Goal: Task Accomplishment & Management: Manage account settings

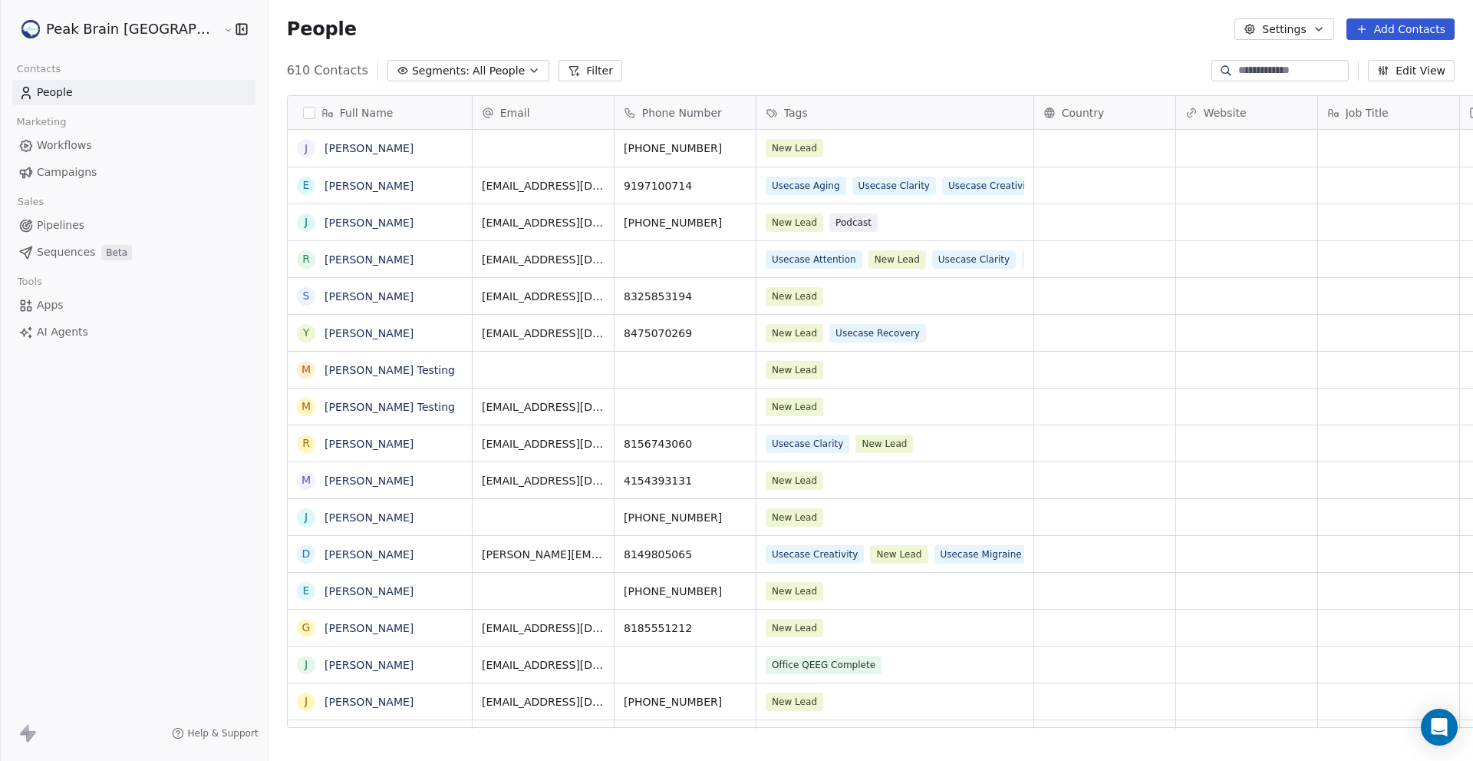
scroll to position [658, 1255]
click at [1432, 35] on button "Add Contacts" at bounding box center [1401, 28] width 108 height 21
click at [1404, 58] on span "Create new contact" at bounding box center [1408, 62] width 105 height 16
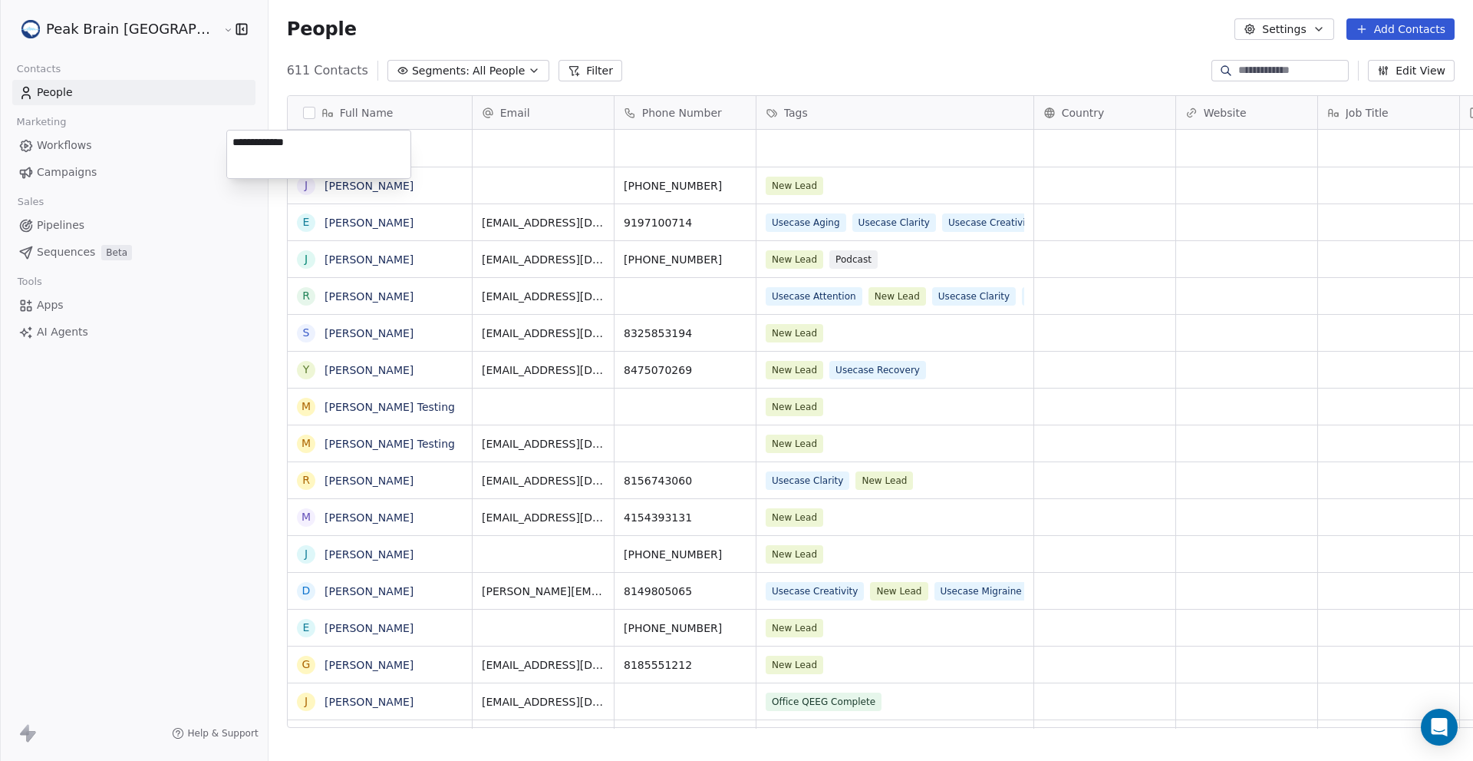
type textarea "**********"
click at [510, 147] on html "Peak Brain [GEOGRAPHIC_DATA] Contacts People Marketing Workflows Campaigns Sale…" at bounding box center [736, 380] width 1473 height 761
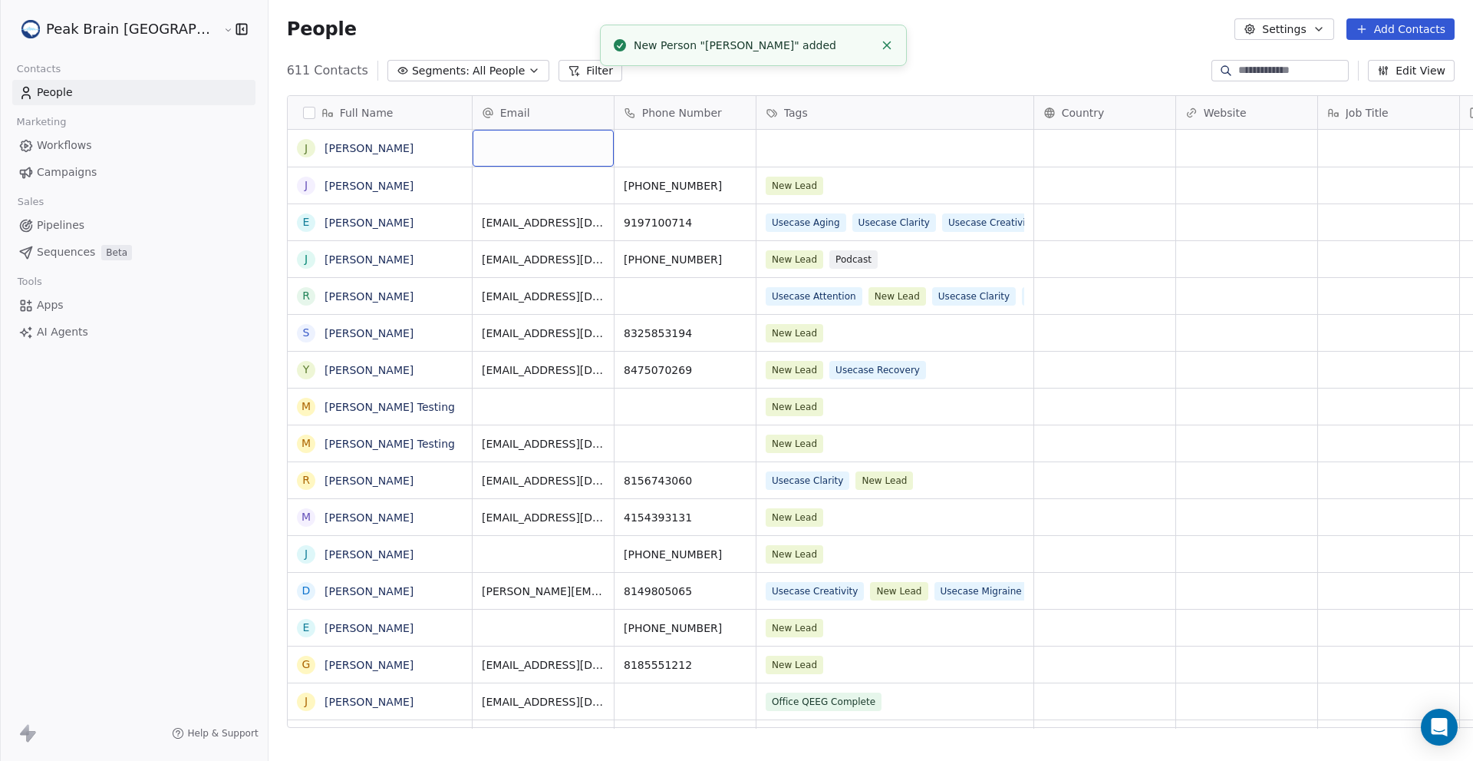
click at [473, 153] on div "grid" at bounding box center [543, 148] width 141 height 37
click at [473, 150] on div "grid" at bounding box center [543, 148] width 141 height 37
click at [473, 148] on div "grid" at bounding box center [543, 148] width 141 height 37
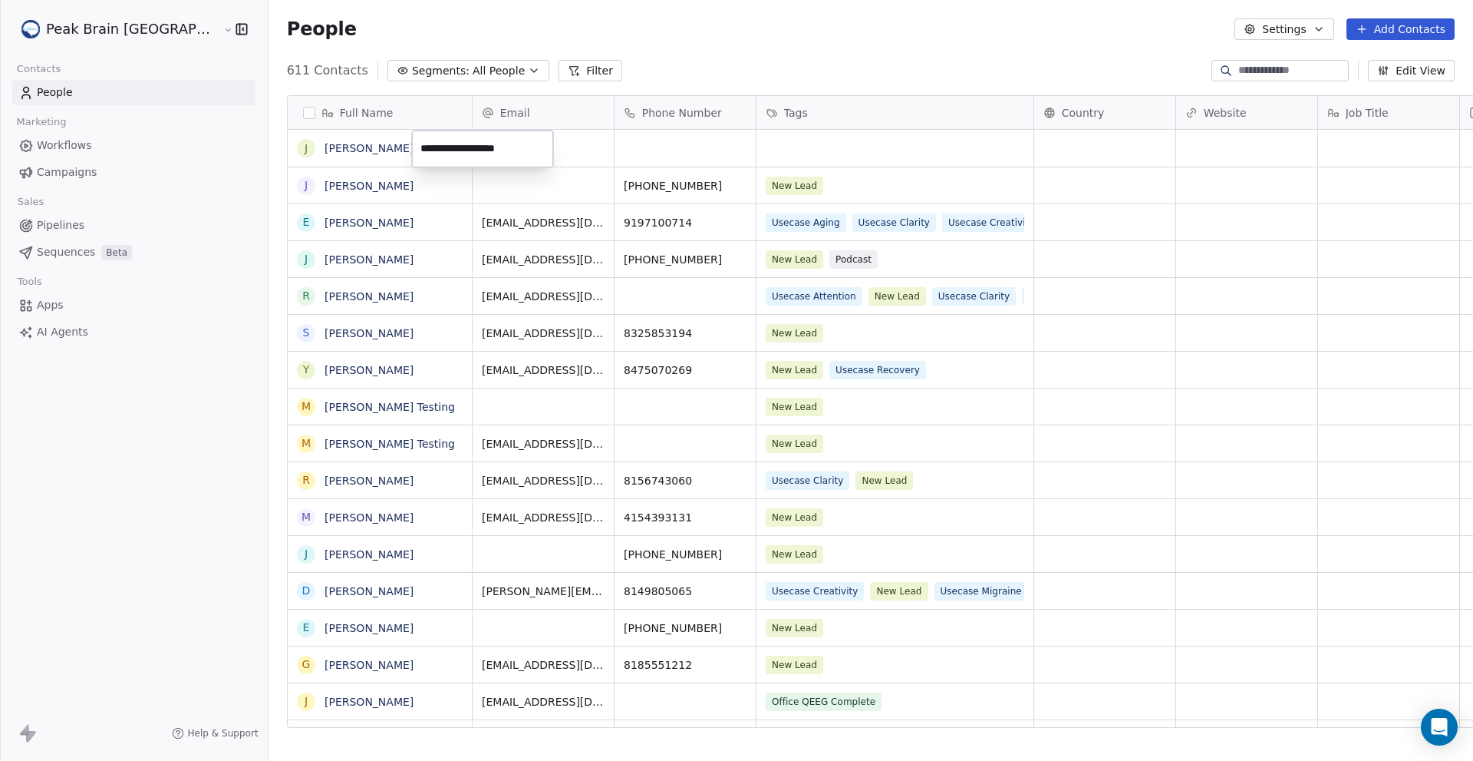
type input "**********"
click at [582, 141] on html "Peak Brain [GEOGRAPHIC_DATA] Contacts People Marketing Workflows Campaigns Sale…" at bounding box center [736, 380] width 1473 height 761
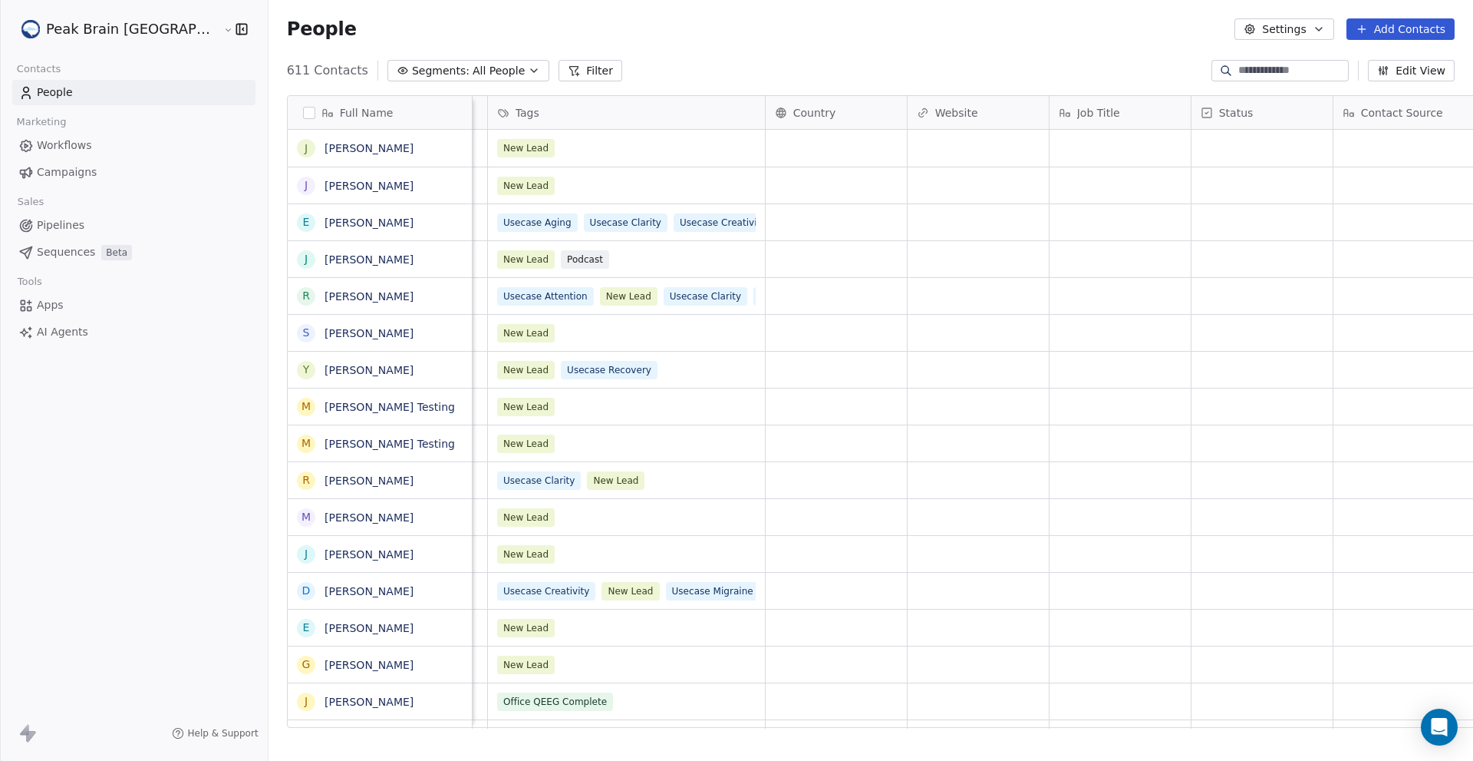
scroll to position [0, 0]
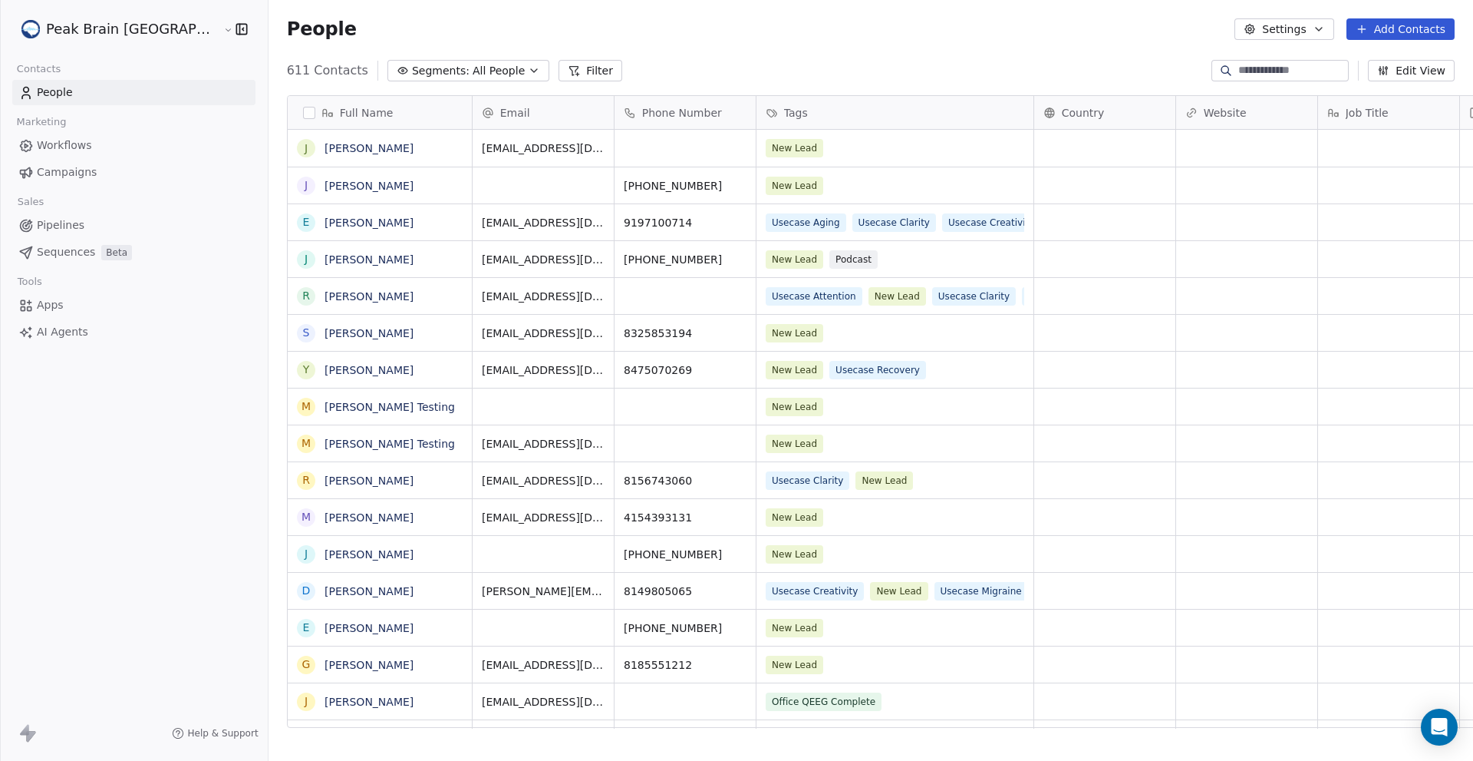
click at [63, 226] on span "Pipelines" at bounding box center [61, 225] width 48 height 16
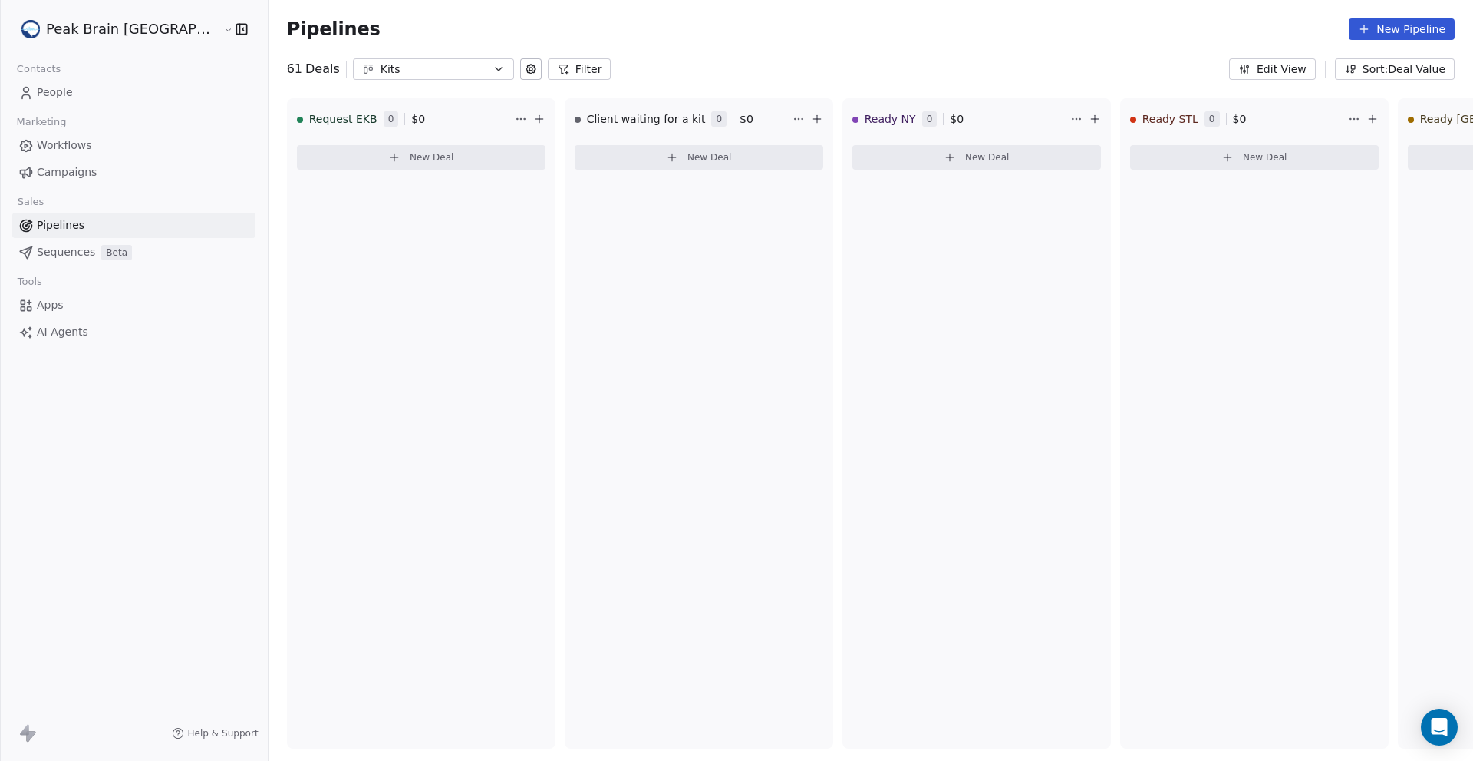
click at [417, 67] on div "Kits" at bounding box center [434, 69] width 106 height 16
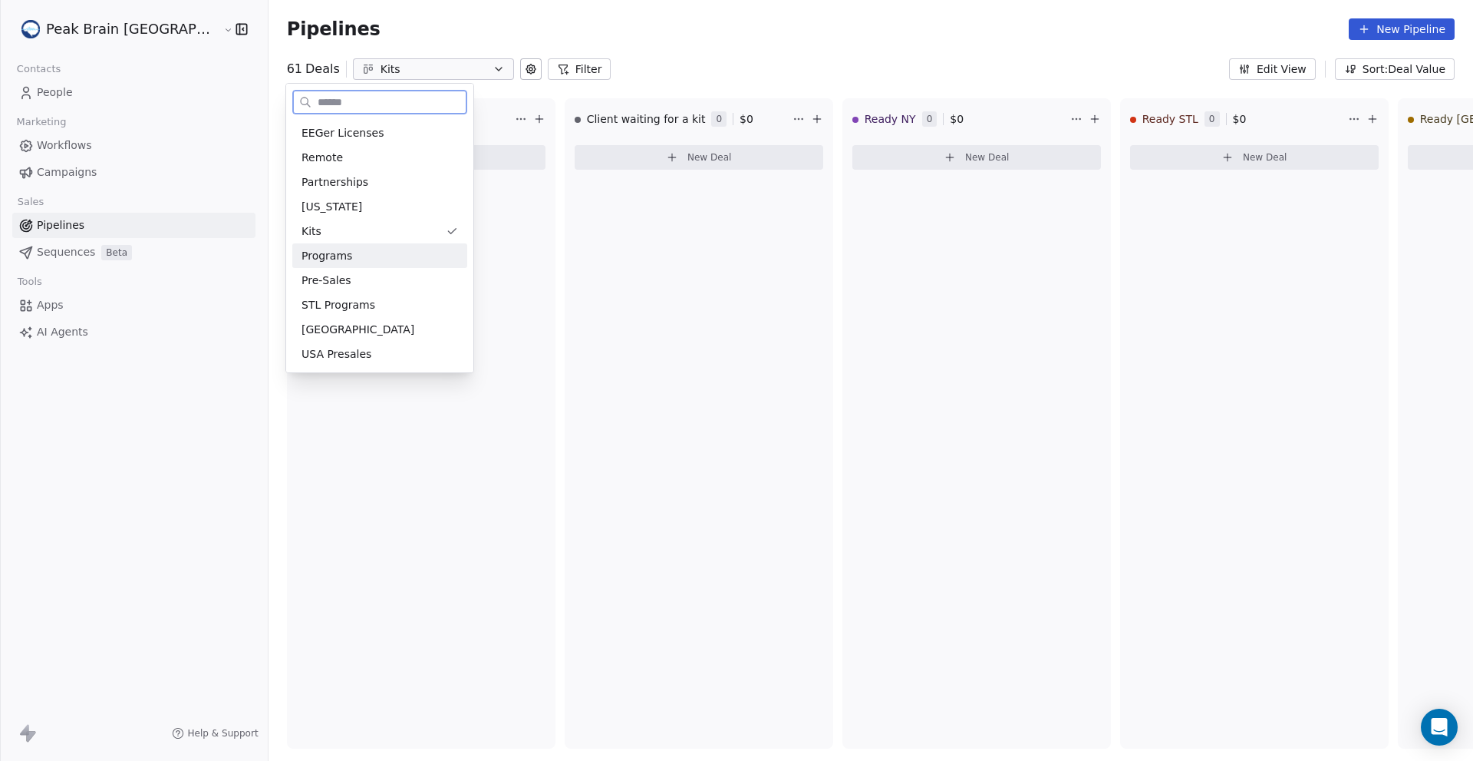
click at [345, 260] on span "Programs" at bounding box center [327, 256] width 51 height 16
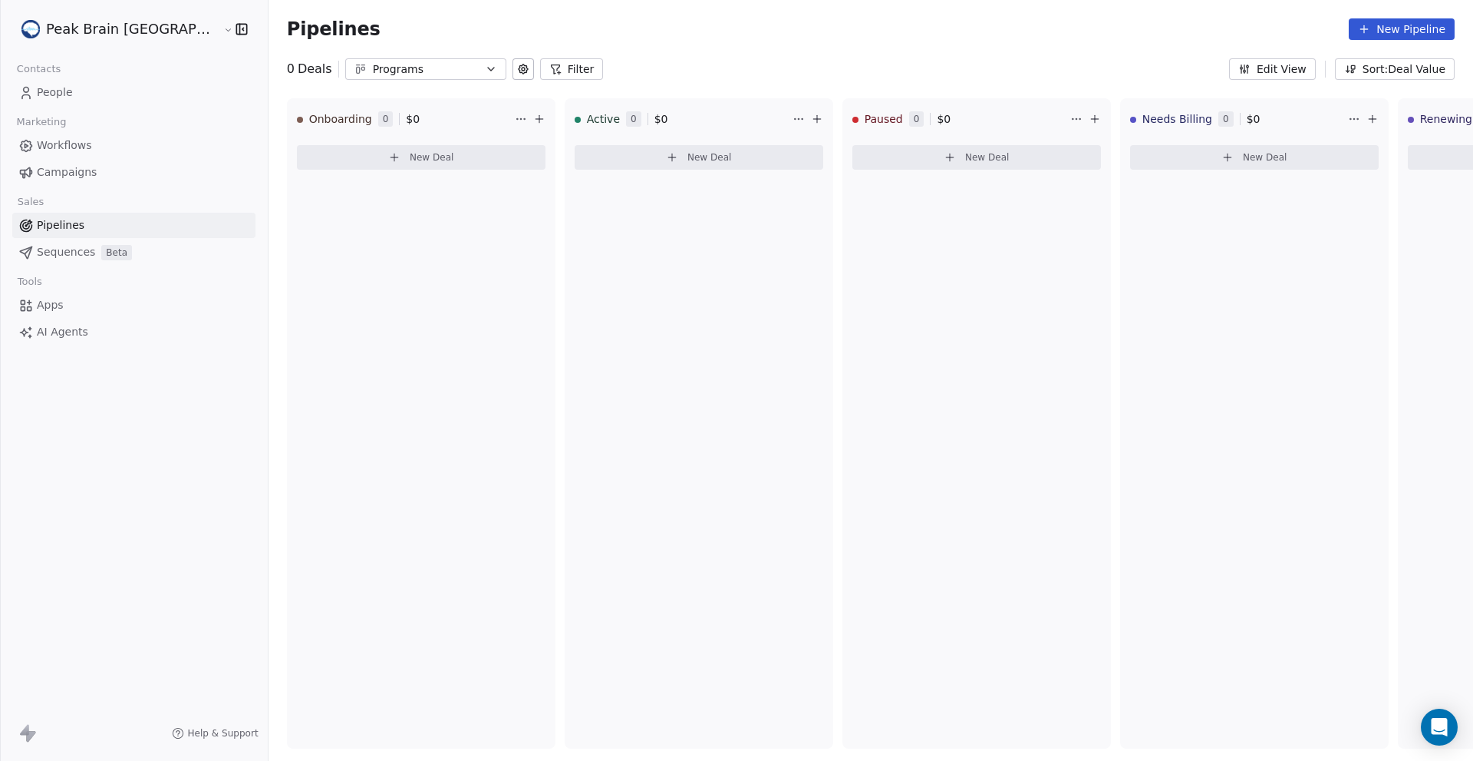
click at [373, 69] on div "Programs" at bounding box center [426, 69] width 106 height 16
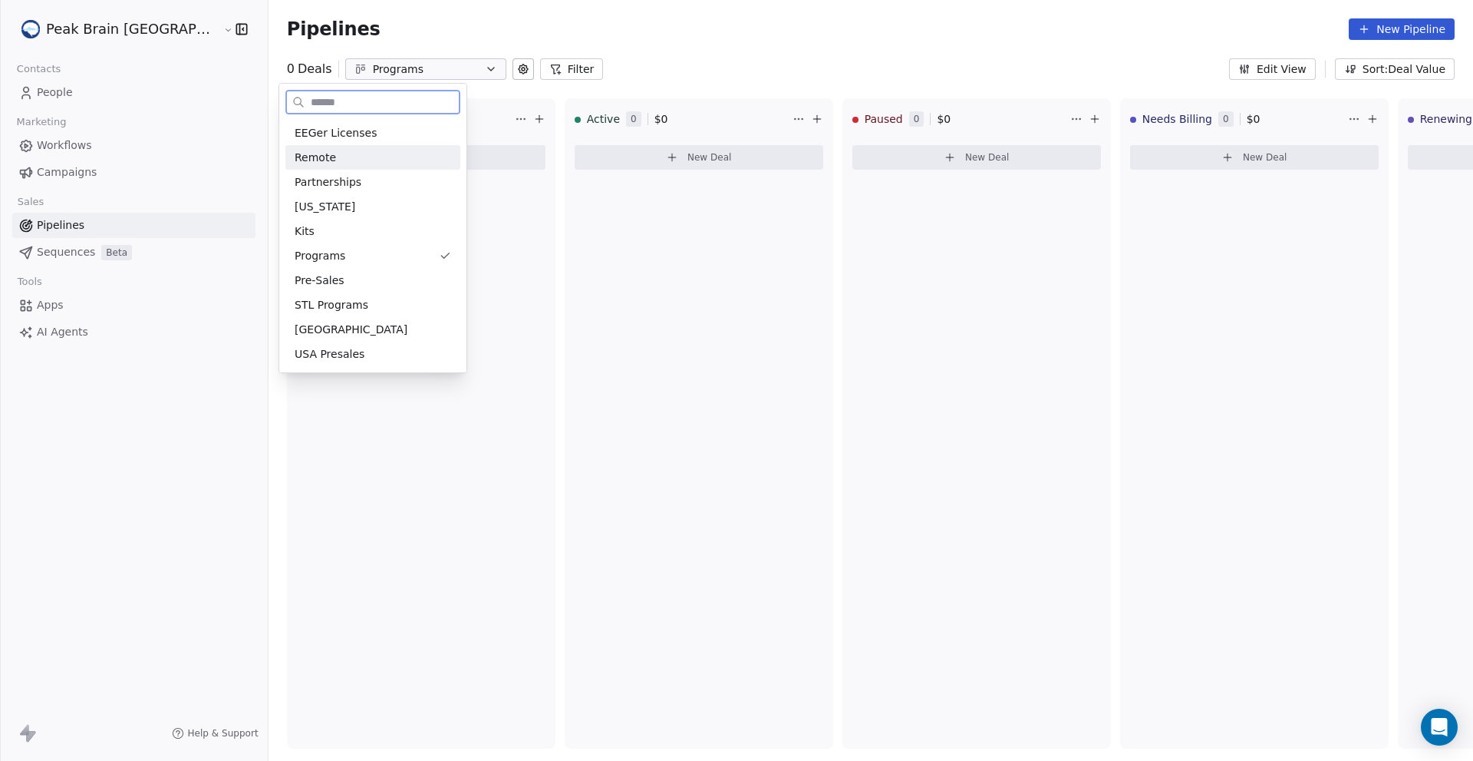
click at [325, 157] on span "Remote" at bounding box center [315, 158] width 41 height 16
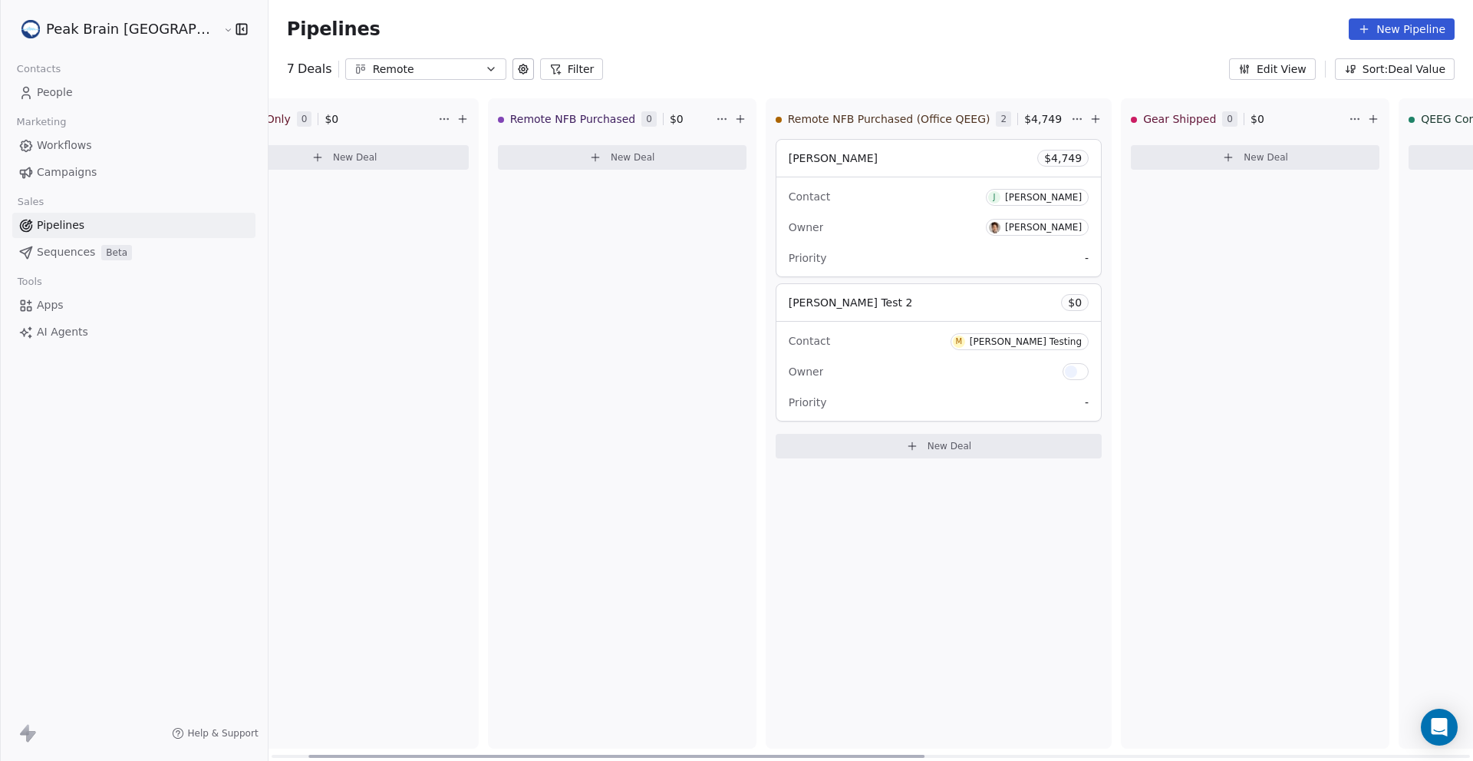
scroll to position [0, 78]
click at [731, 111] on button at bounding box center [740, 119] width 18 height 18
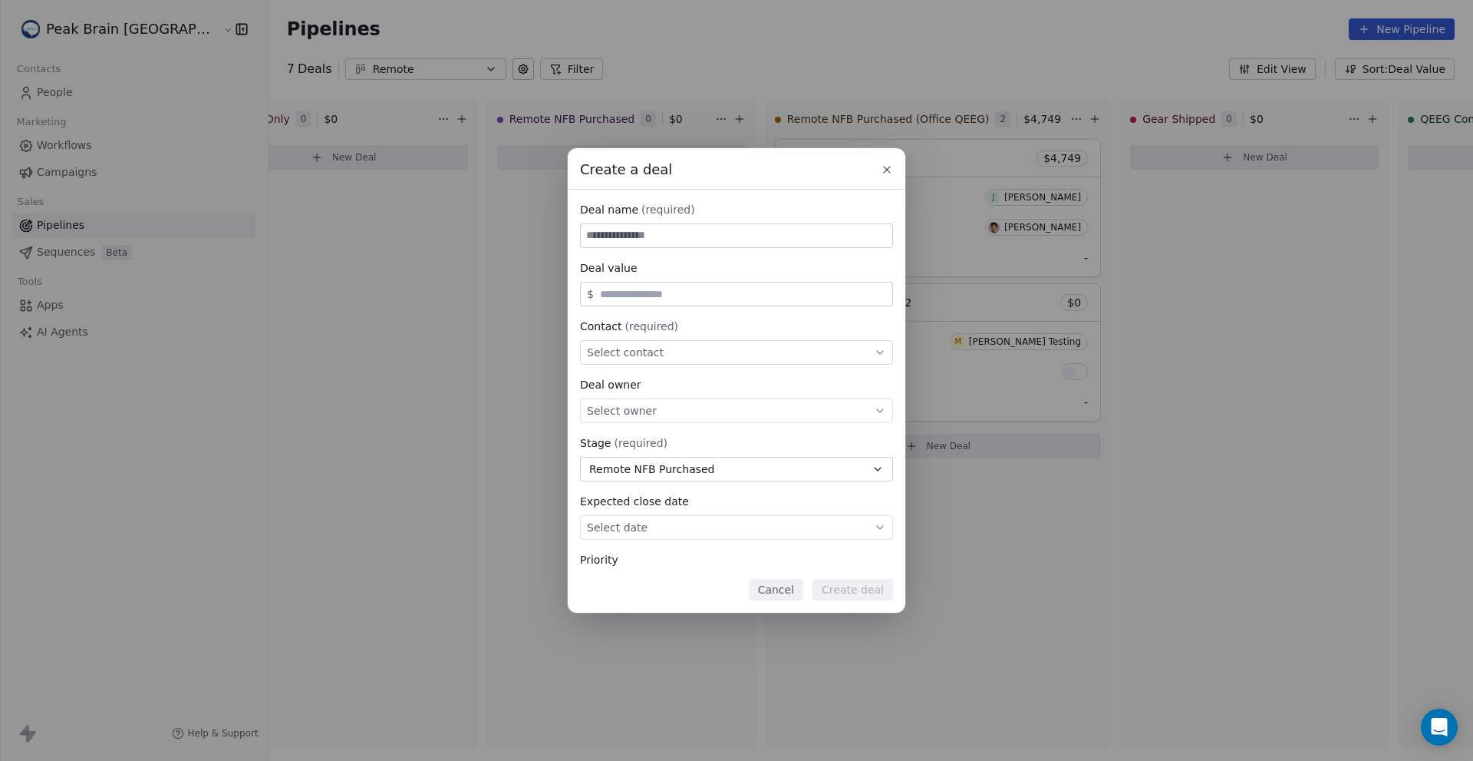
click at [883, 164] on icon at bounding box center [887, 169] width 12 height 12
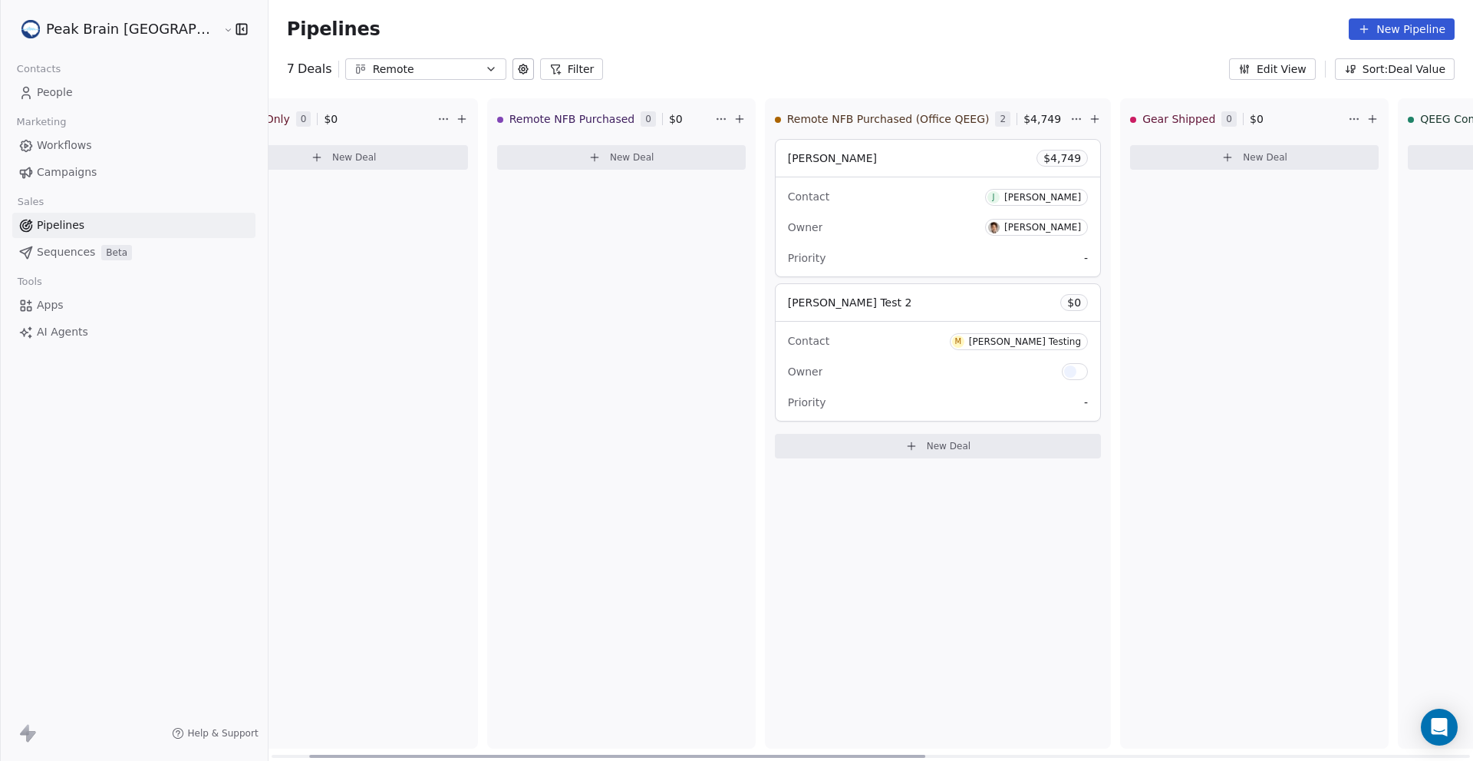
click at [734, 120] on icon at bounding box center [740, 119] width 12 height 12
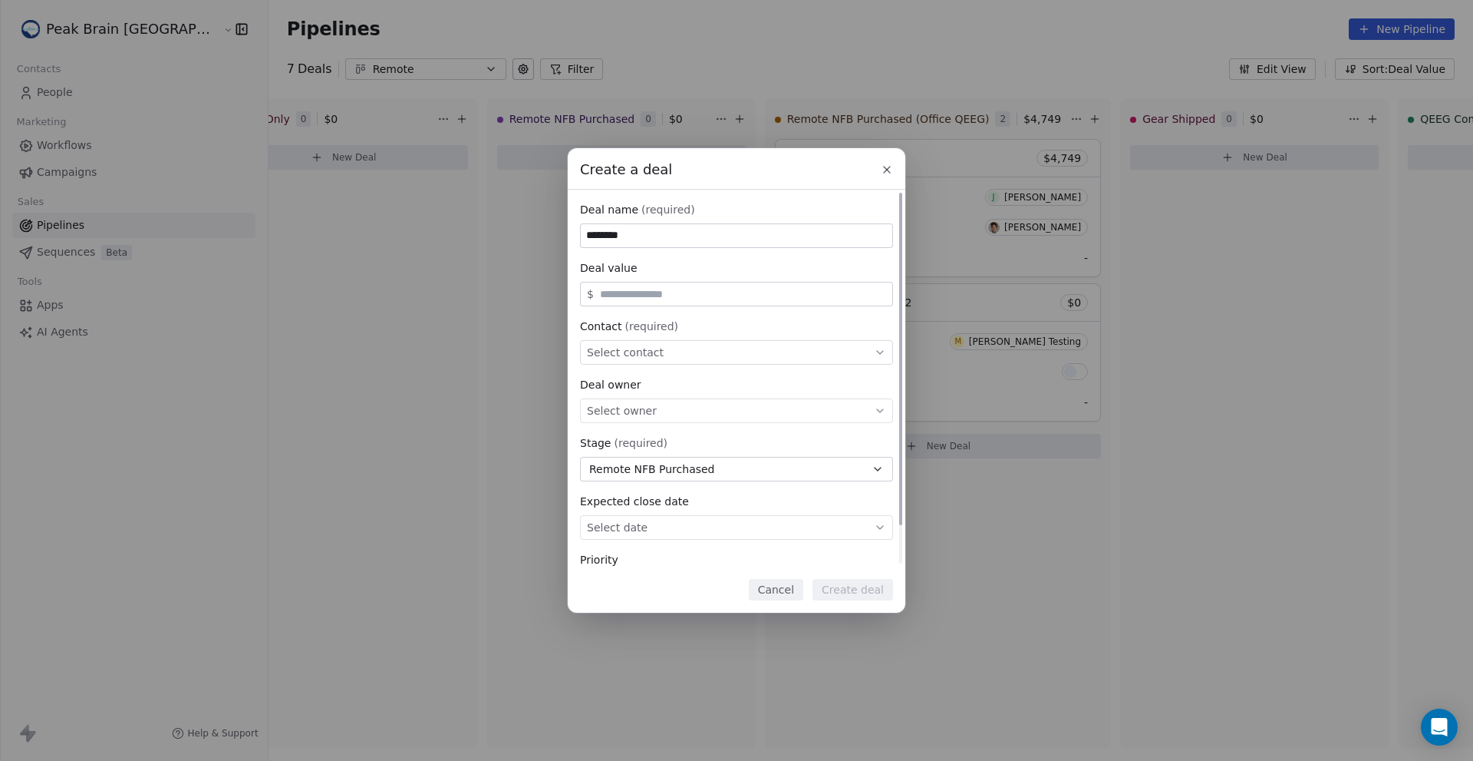
type input "********"
click at [675, 354] on div "Select contact" at bounding box center [736, 352] width 313 height 25
click at [675, 354] on input at bounding box center [738, 359] width 289 height 17
click at [709, 320] on div "Create a deal Deal name (required) ******** Deal value $ Contact (required) Sel…" at bounding box center [736, 380] width 1473 height 464
click at [693, 353] on div "Select contact" at bounding box center [736, 352] width 313 height 25
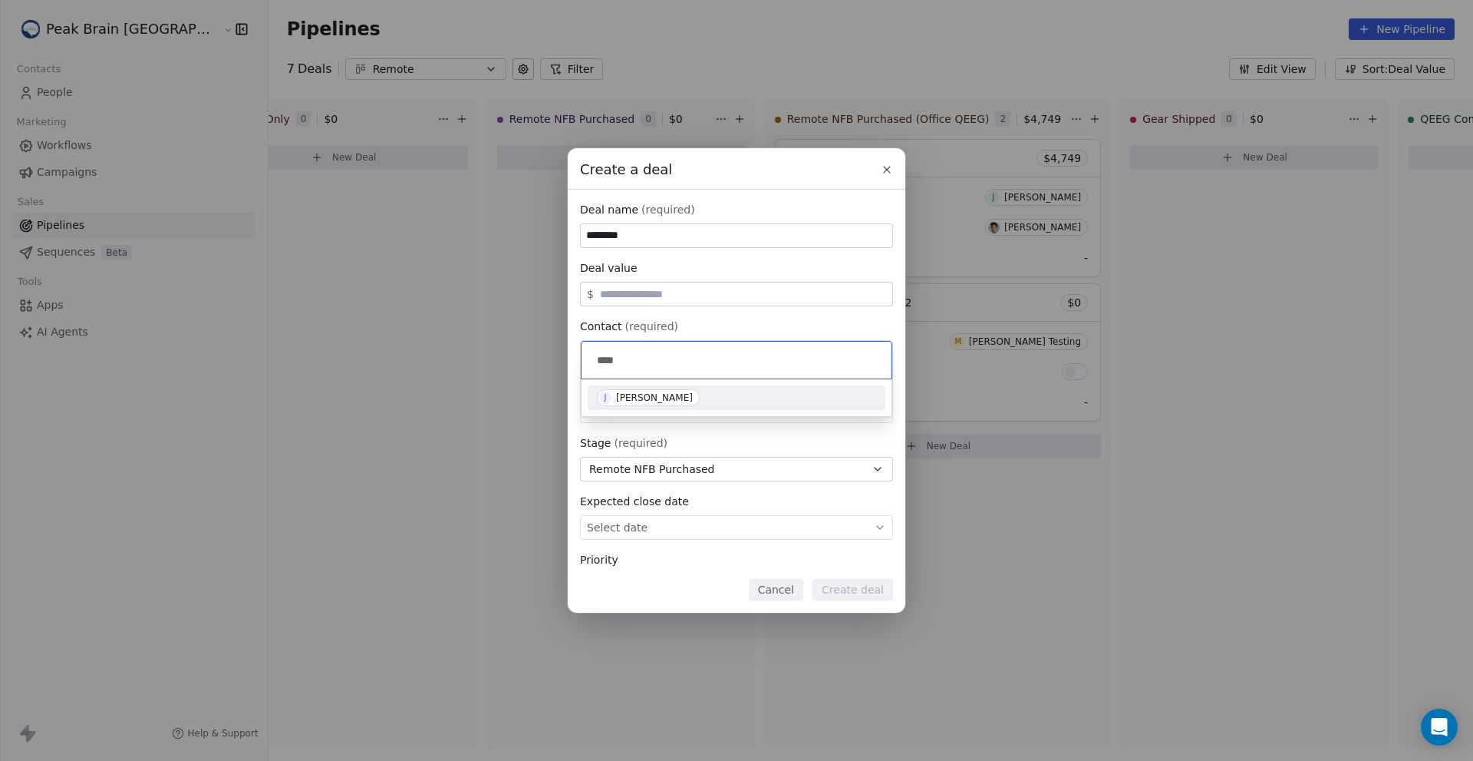
type input "****"
click at [674, 402] on div "[PERSON_NAME]" at bounding box center [654, 397] width 77 height 11
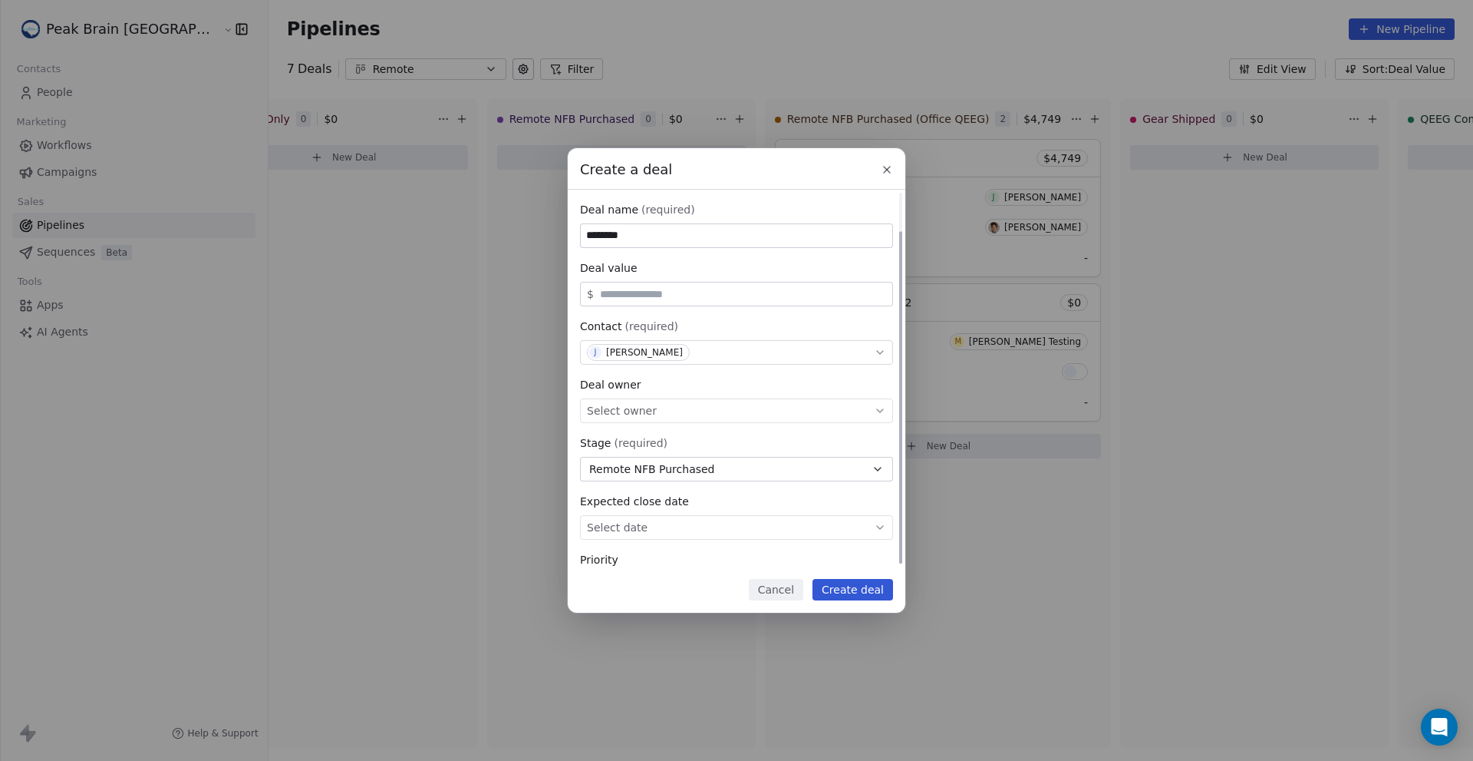
scroll to position [44, 0]
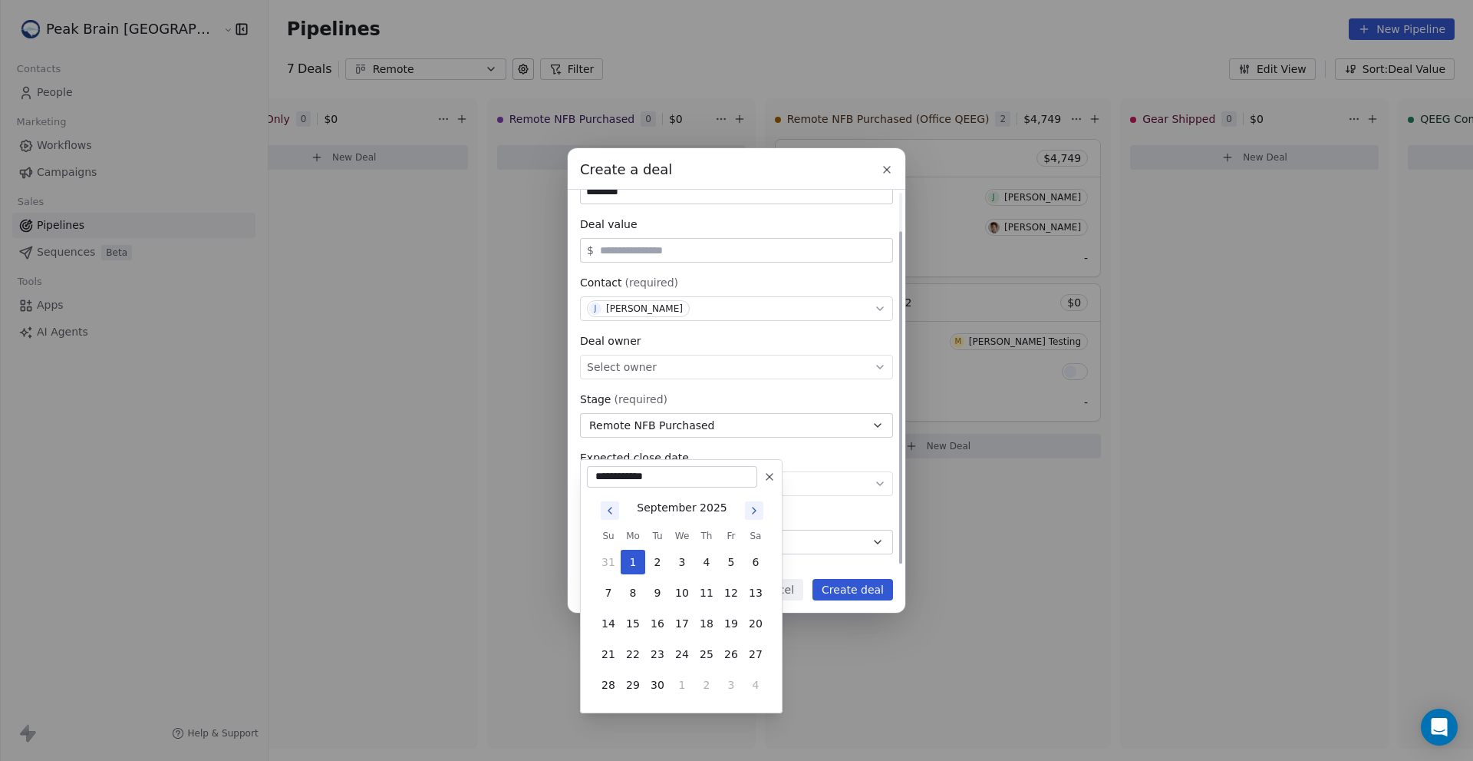
click at [731, 483] on body "Peak Brain [GEOGRAPHIC_DATA] Contacts People Marketing Workflows Campaigns Sale…" at bounding box center [736, 380] width 1473 height 761
click at [635, 561] on button "1" at bounding box center [633, 561] width 25 height 25
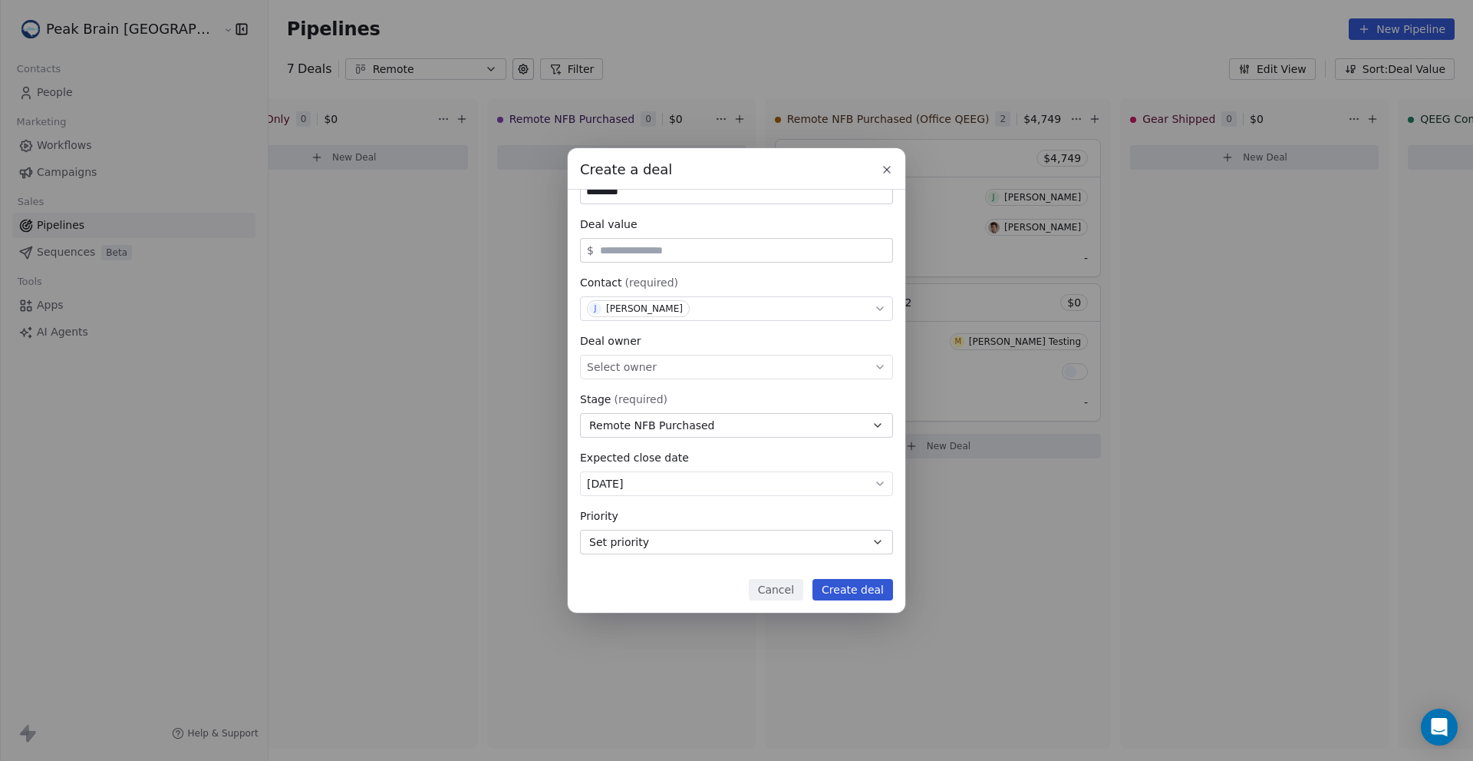
click at [866, 589] on button "Create deal" at bounding box center [853, 589] width 81 height 21
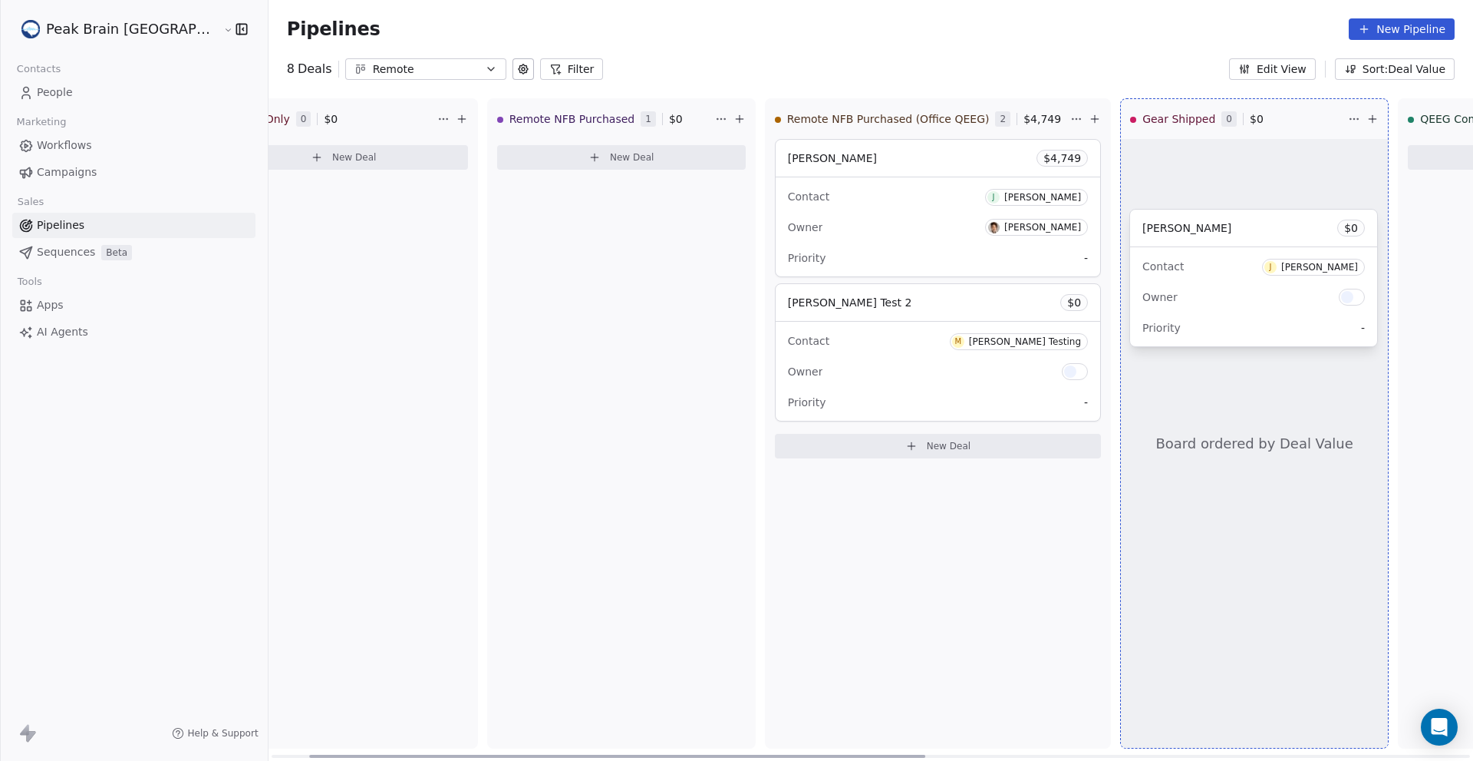
drag, startPoint x: 537, startPoint y: 161, endPoint x: 1231, endPoint y: 231, distance: 697.2
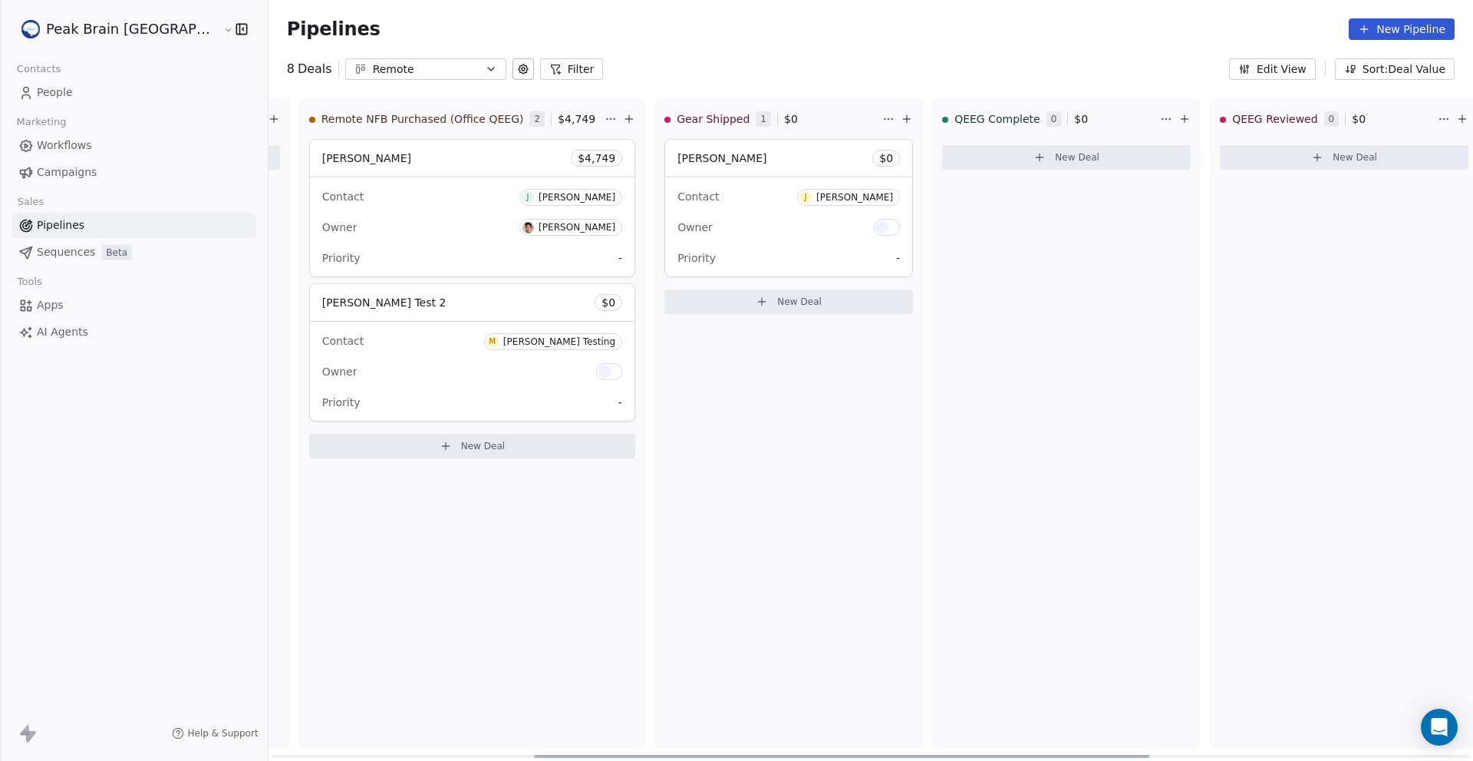
scroll to position [0, 544]
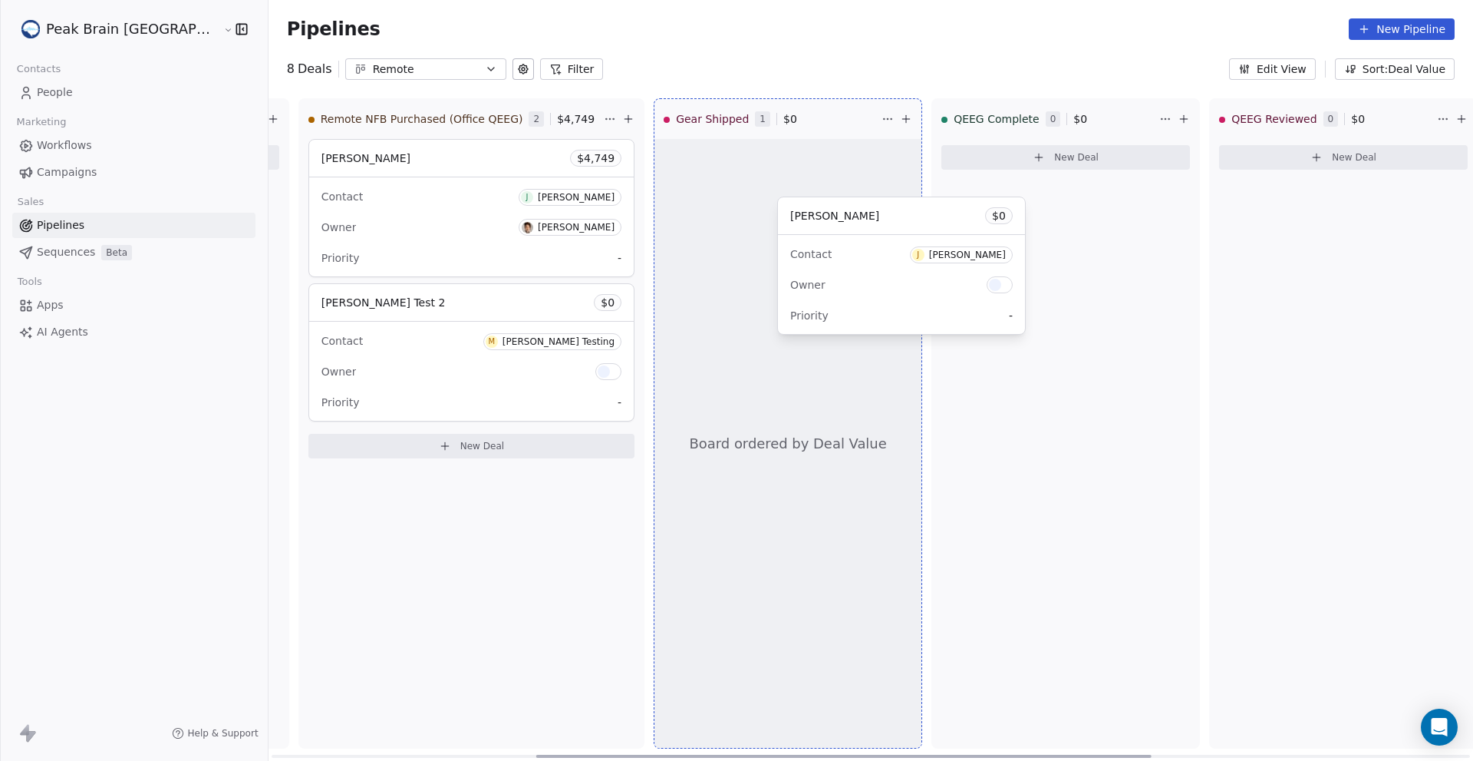
drag, startPoint x: 718, startPoint y: 154, endPoint x: 955, endPoint y: 213, distance: 244.2
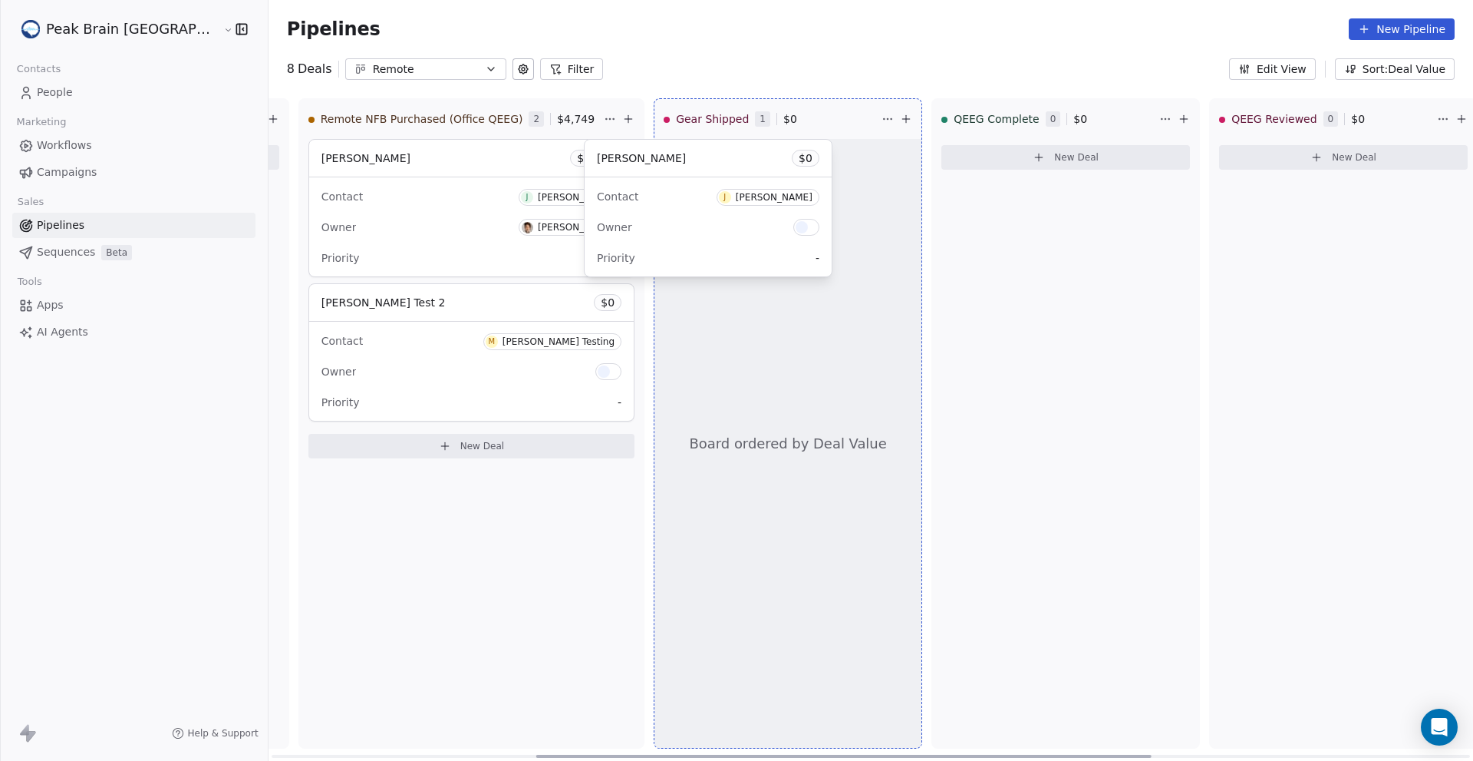
click at [929, 213] on div "QEEG Only 0 $ 0 New Deal Remote NFB Purchased 0 $ 0 New Deal Remote NFB Purchas…" at bounding box center [326, 429] width 1205 height 662
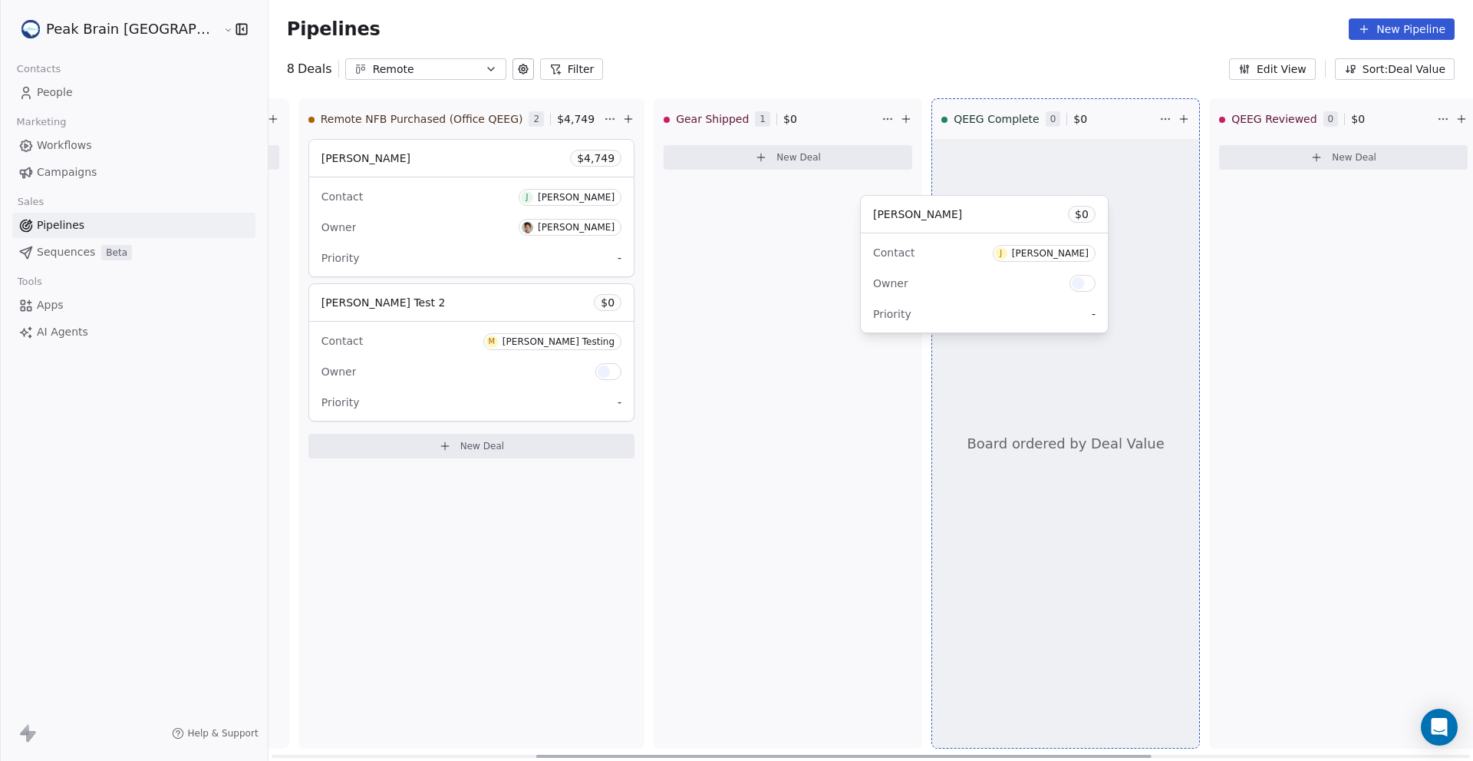
drag, startPoint x: 684, startPoint y: 149, endPoint x: 985, endPoint y: 210, distance: 307.6
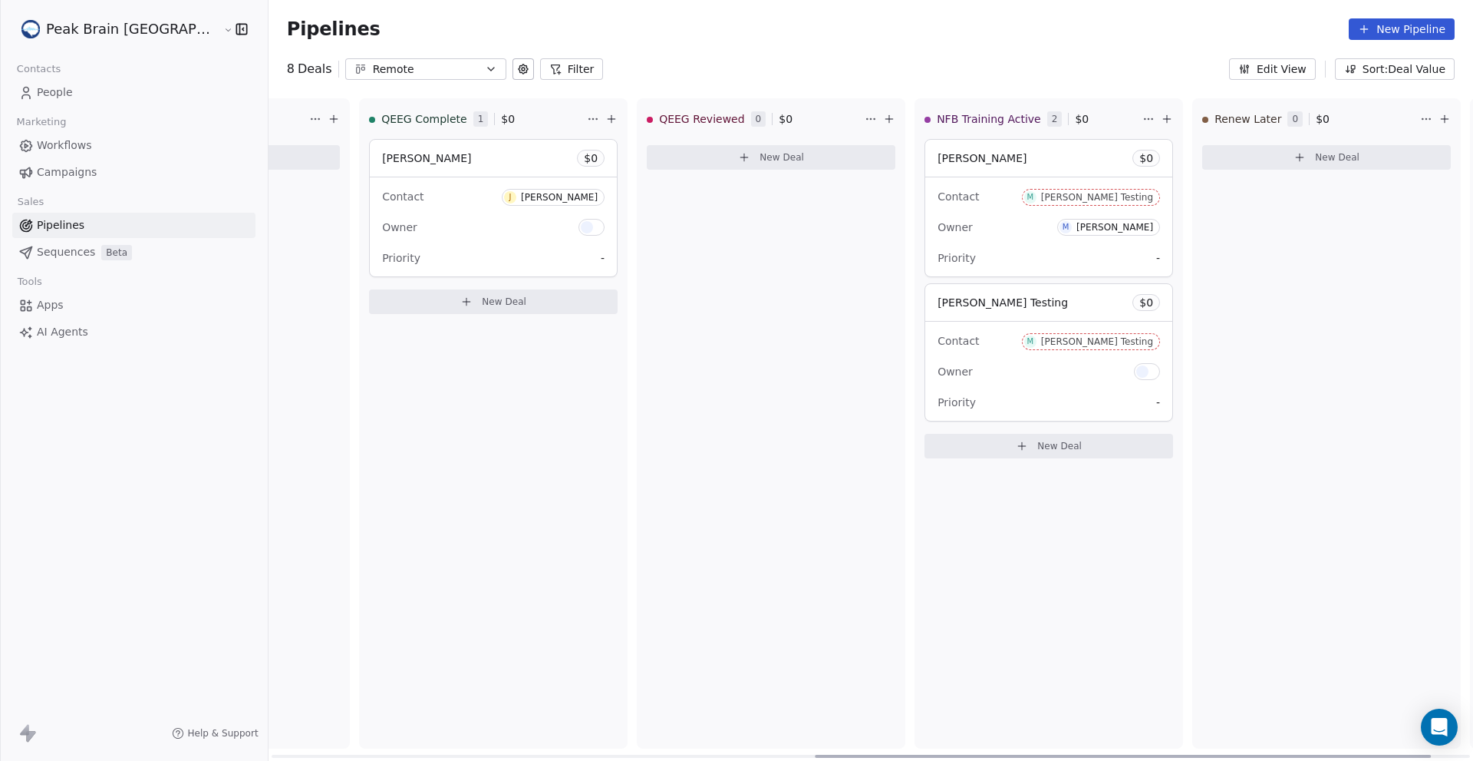
scroll to position [0, 1116]
drag, startPoint x: 431, startPoint y: 153, endPoint x: 410, endPoint y: 169, distance: 26.2
click at [410, 169] on div "[PERSON_NAME] $ 0" at bounding box center [494, 158] width 247 height 37
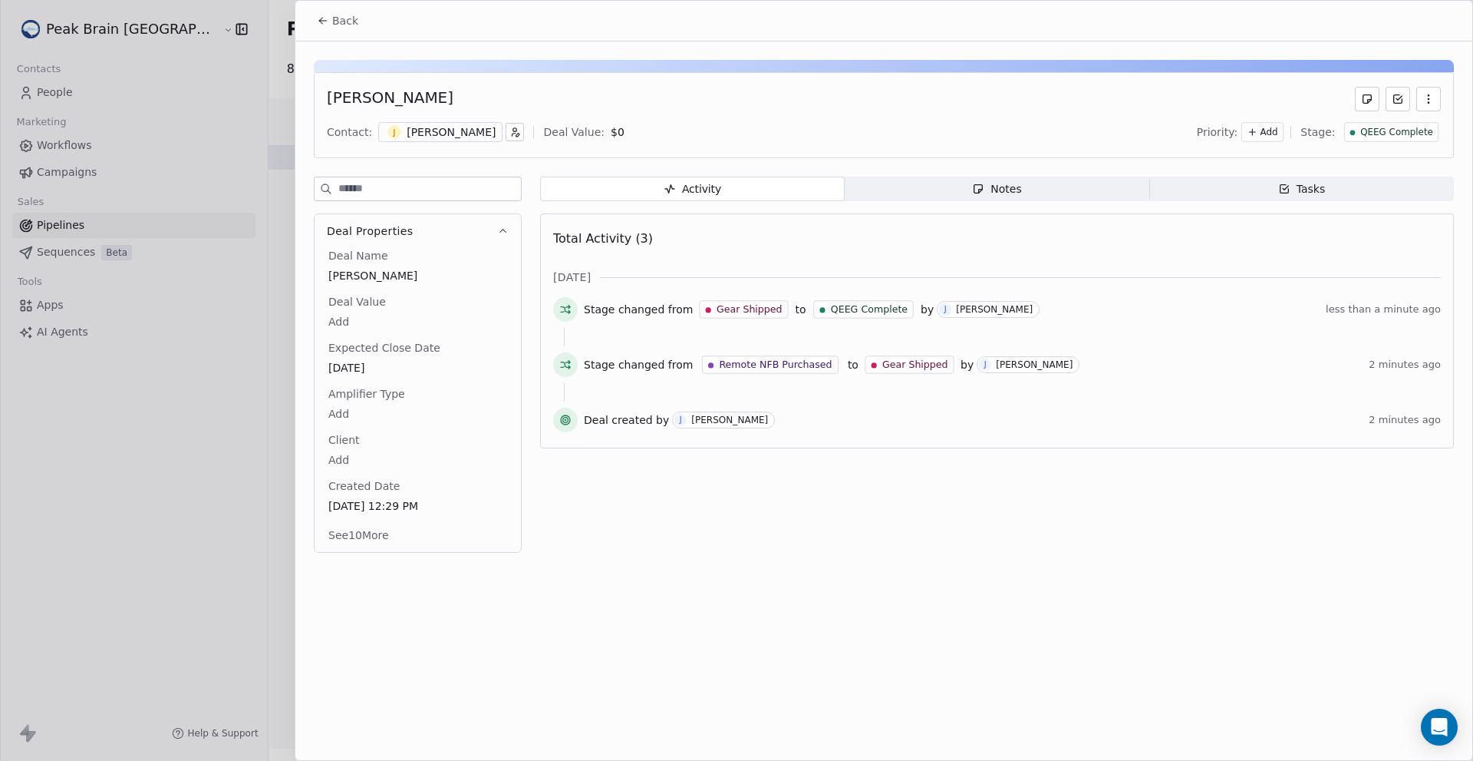
click at [1432, 107] on button "button" at bounding box center [1429, 99] width 25 height 25
click at [1407, 127] on div "Delete" at bounding box center [1383, 132] width 103 height 25
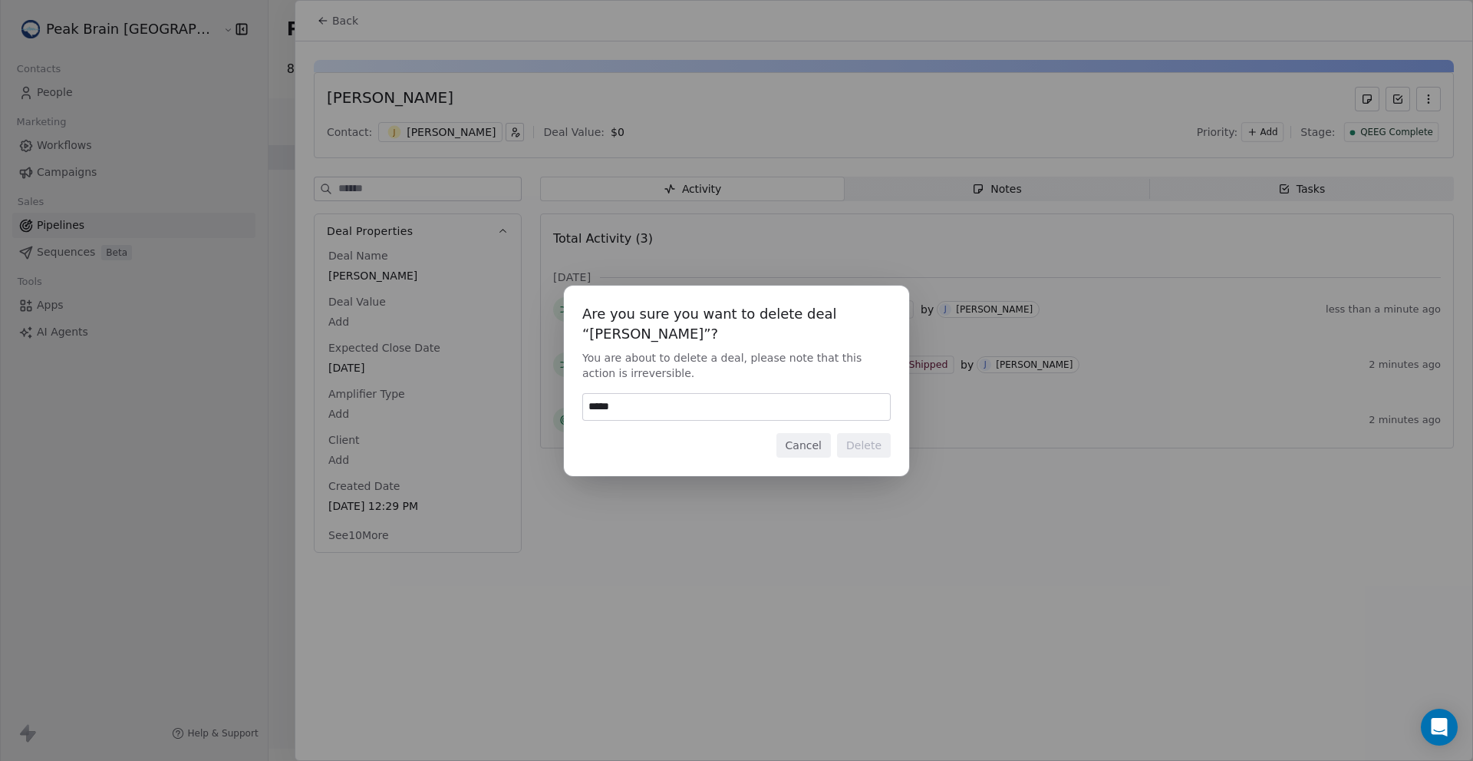
type input "******"
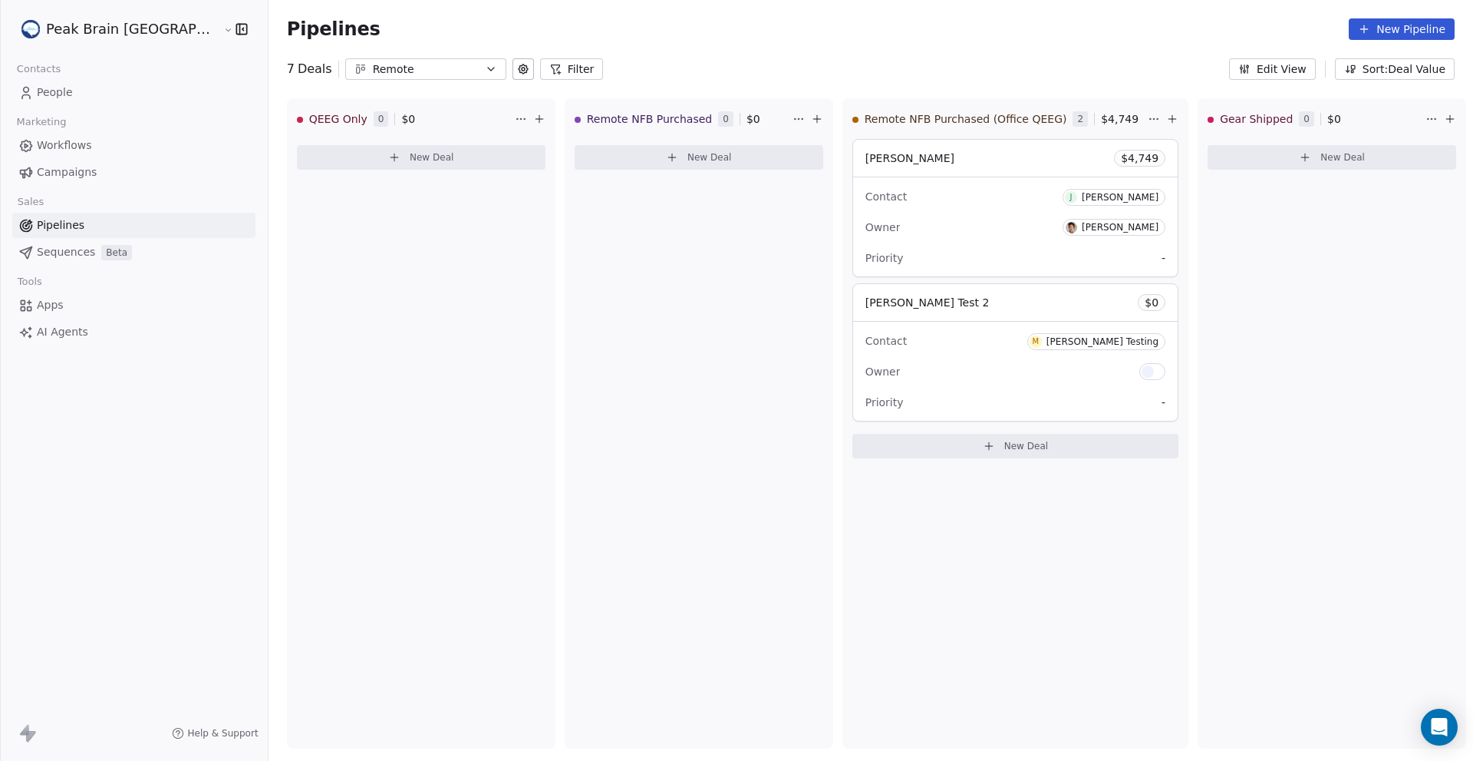
click at [75, 97] on link "People" at bounding box center [133, 92] width 243 height 25
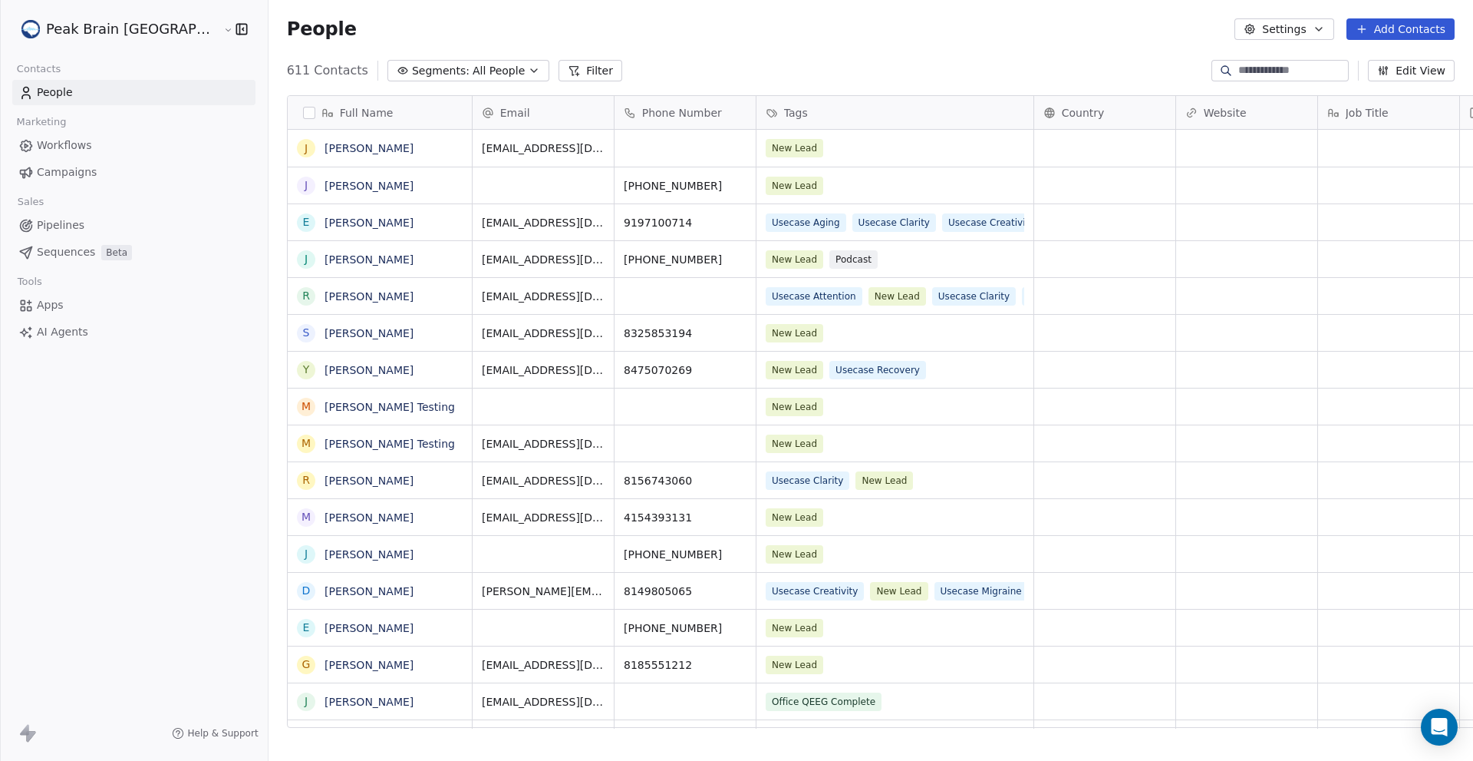
scroll to position [658, 1255]
click at [483, 149] on span "[EMAIL_ADDRESS][DOMAIN_NAME]" at bounding box center [574, 152] width 183 height 31
click at [533, 146] on div "[EMAIL_ADDRESS][DOMAIN_NAME]" at bounding box center [588, 152] width 230 height 45
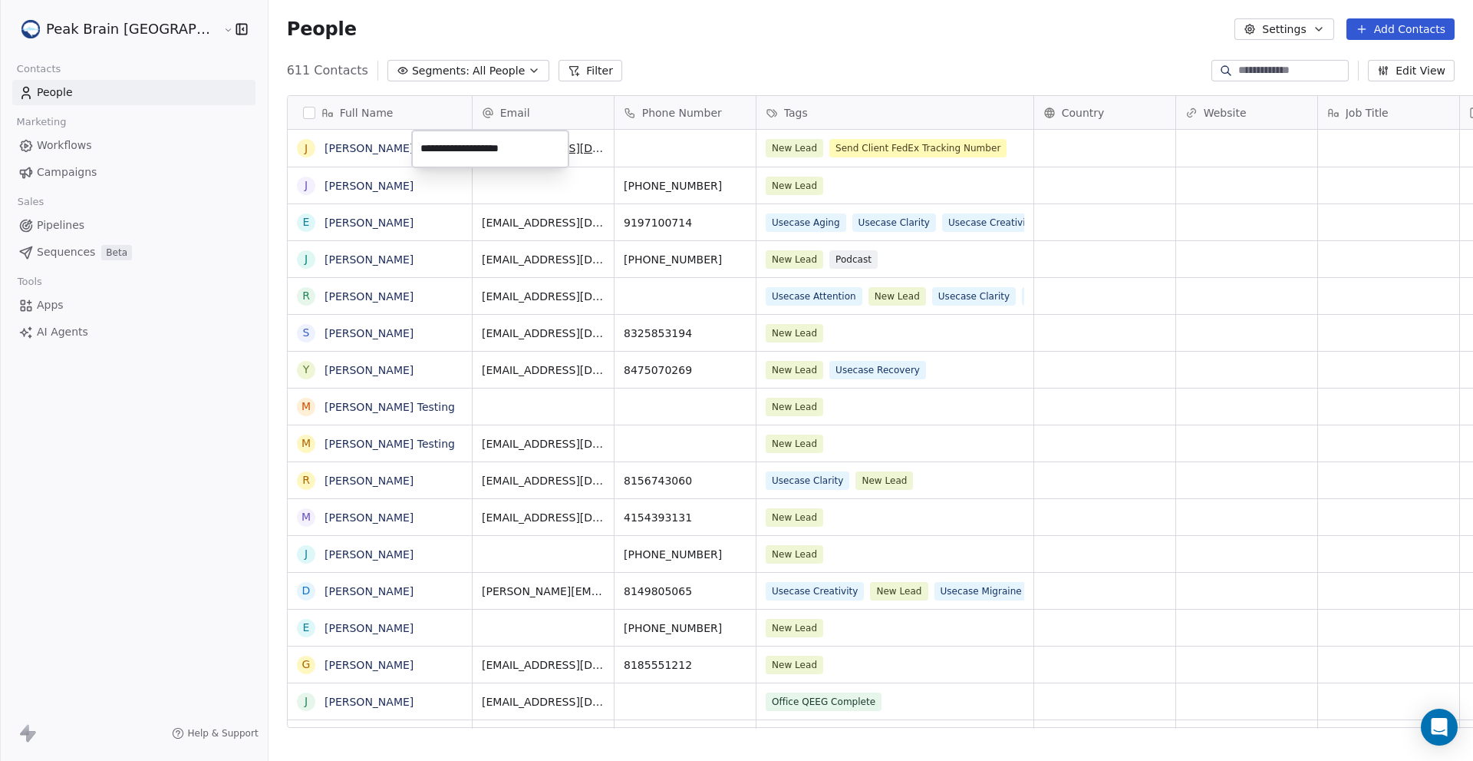
click at [423, 147] on input "**********" at bounding box center [490, 149] width 150 height 31
click at [504, 148] on input "**********" at bounding box center [490, 149] width 150 height 31
type input "**********"
click at [682, 58] on html "Peak Brain [GEOGRAPHIC_DATA] Contacts People Marketing Workflows Campaigns Sale…" at bounding box center [736, 380] width 1473 height 761
click at [68, 223] on span "Pipelines" at bounding box center [61, 225] width 48 height 16
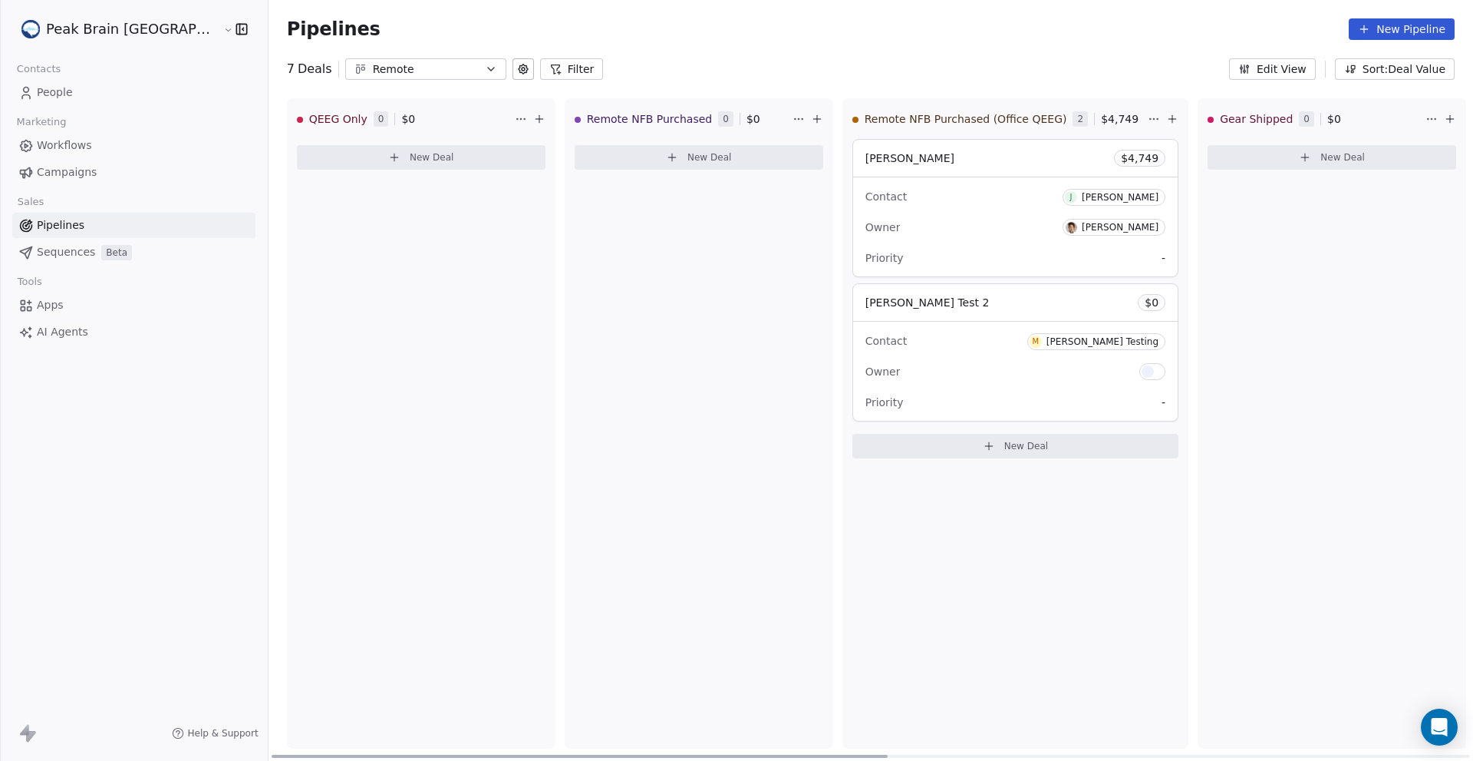
click at [808, 119] on button at bounding box center [817, 119] width 18 height 18
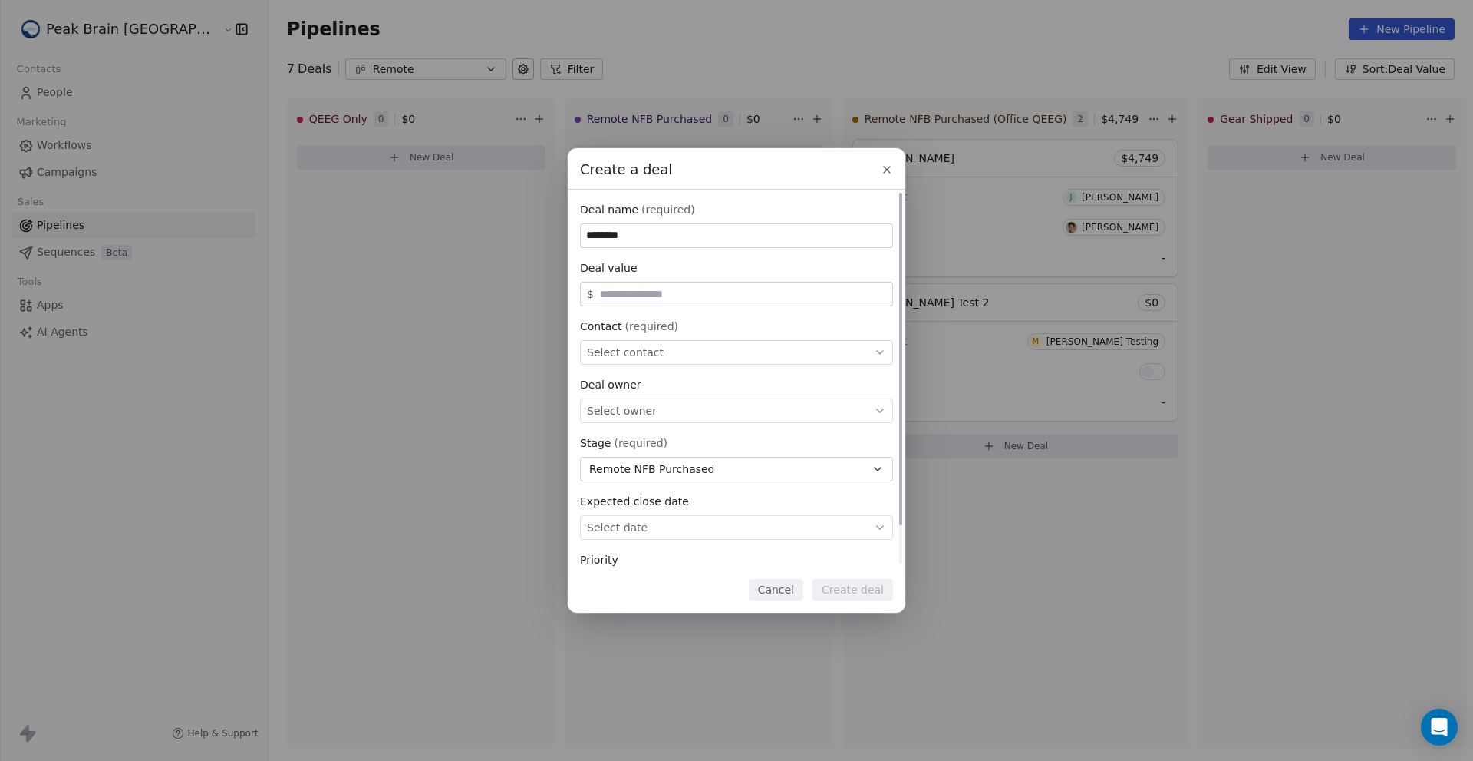
scroll to position [44, 0]
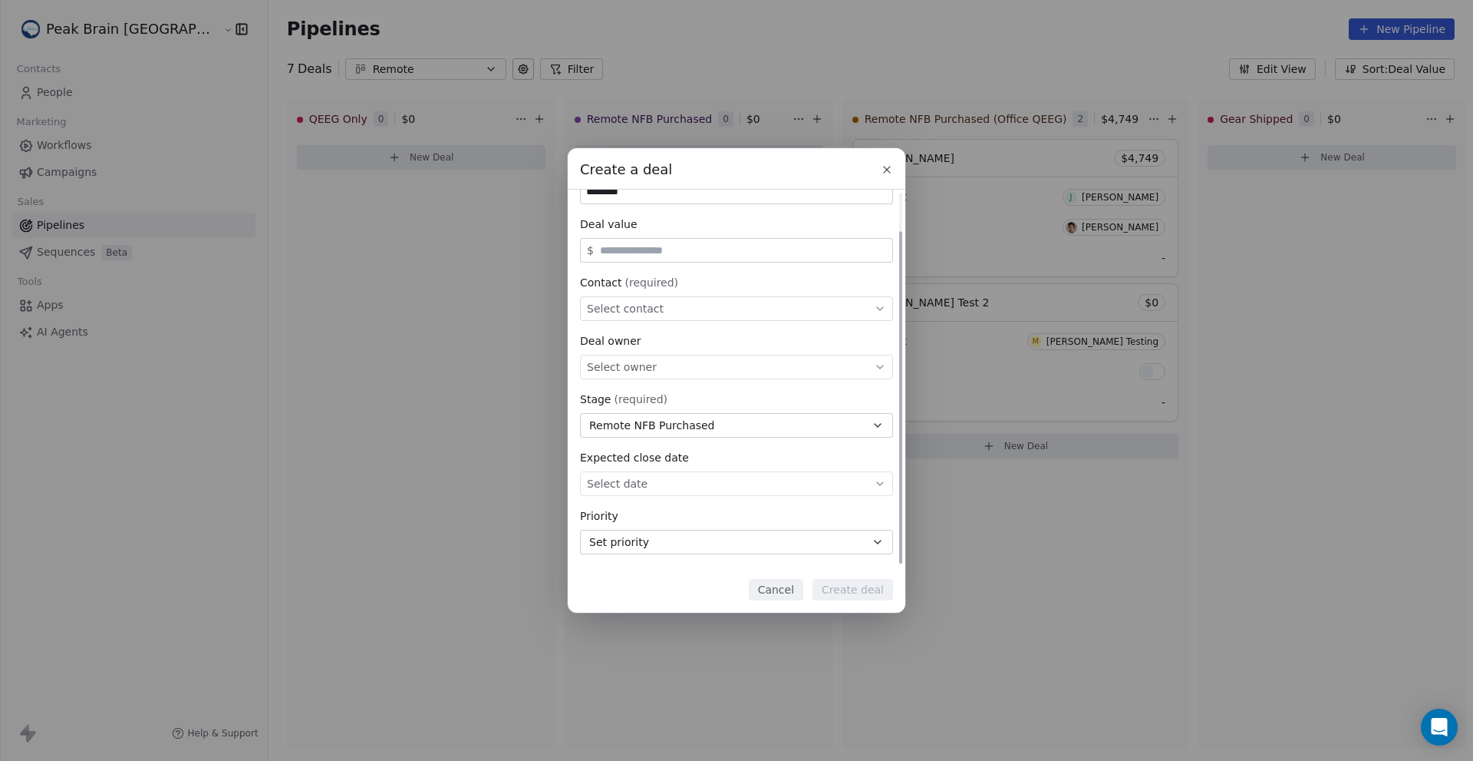
type input "********"
click at [645, 300] on div "Select contact" at bounding box center [736, 308] width 313 height 25
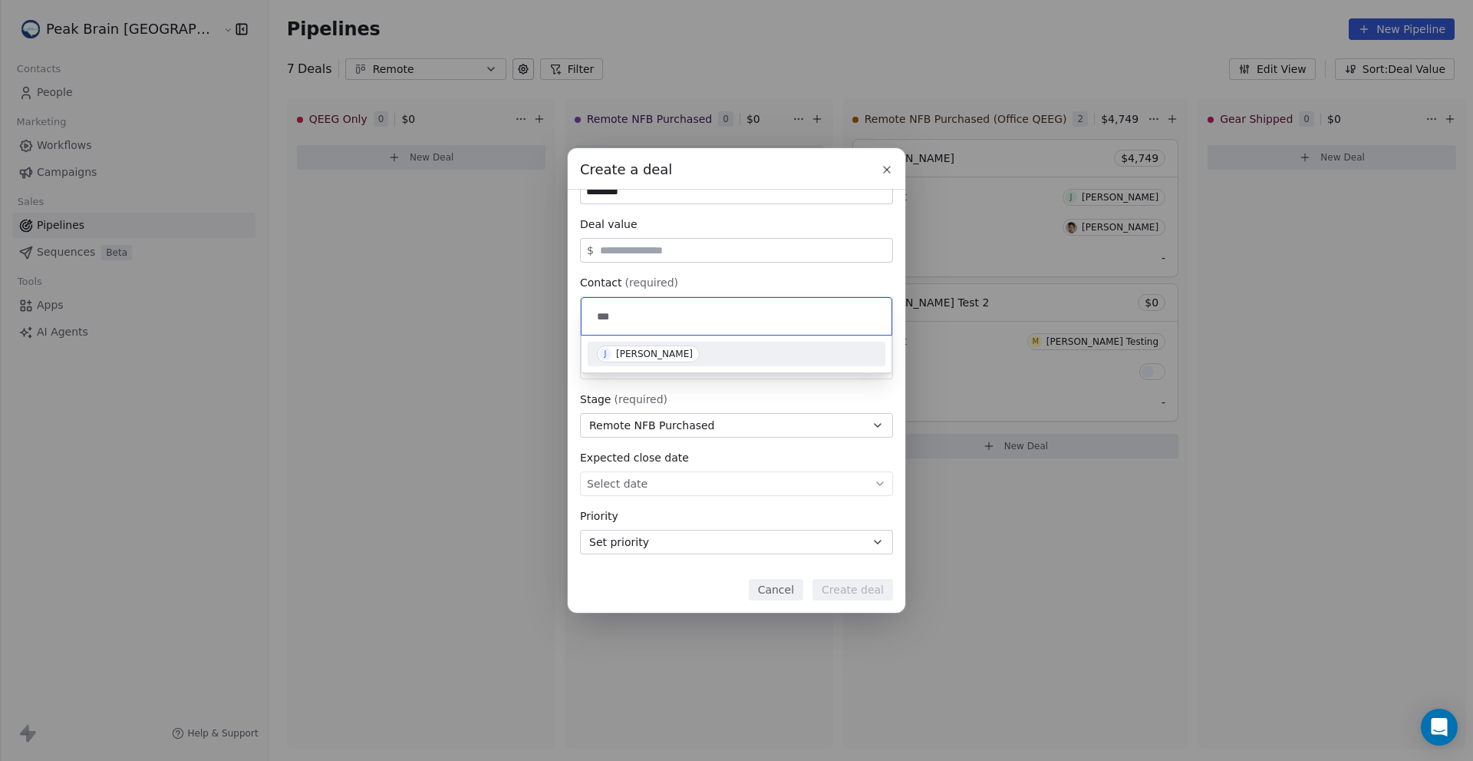
type input "***"
click at [648, 350] on div "[PERSON_NAME]" at bounding box center [654, 353] width 77 height 11
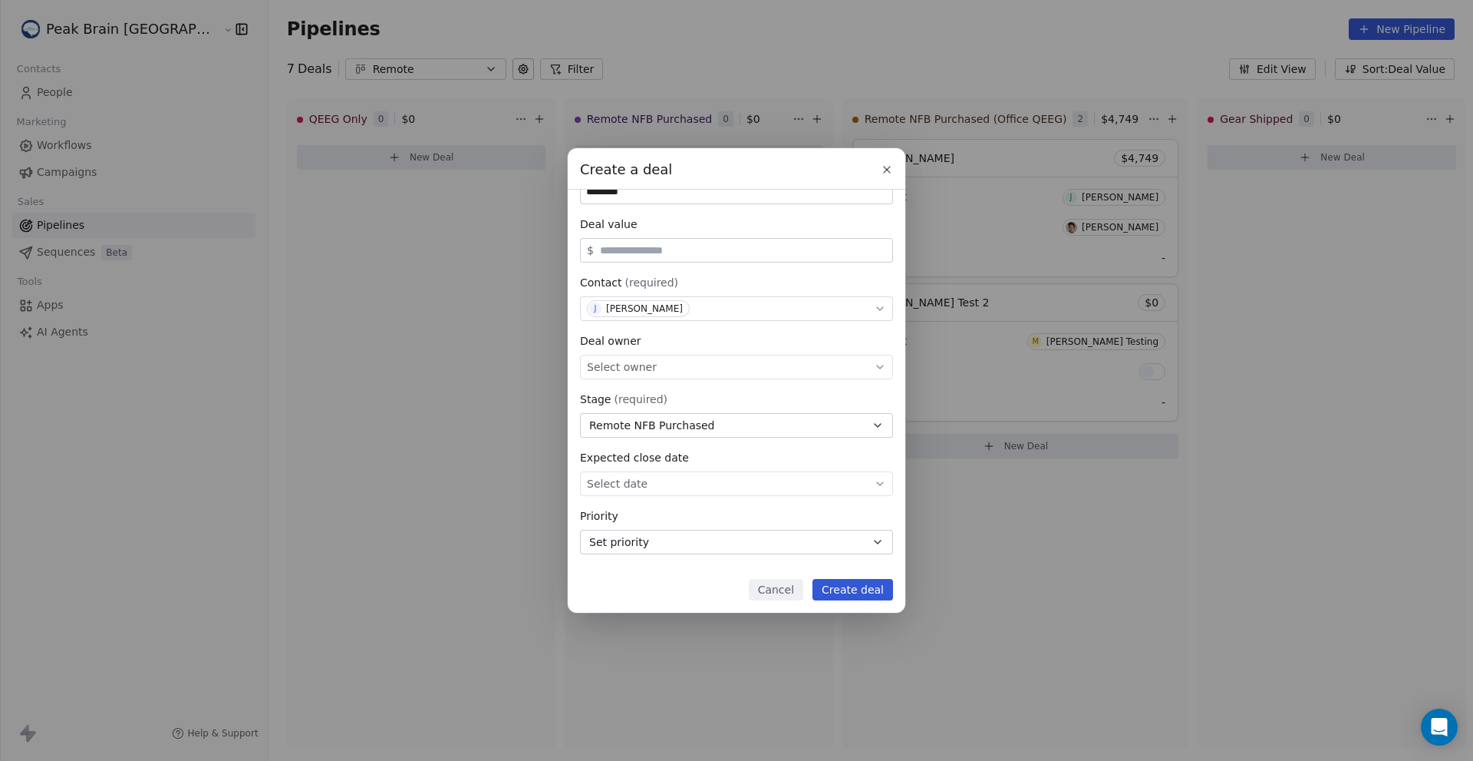
click at [866, 589] on button "Create deal" at bounding box center [853, 589] width 81 height 21
